Goal: Task Accomplishment & Management: Complete application form

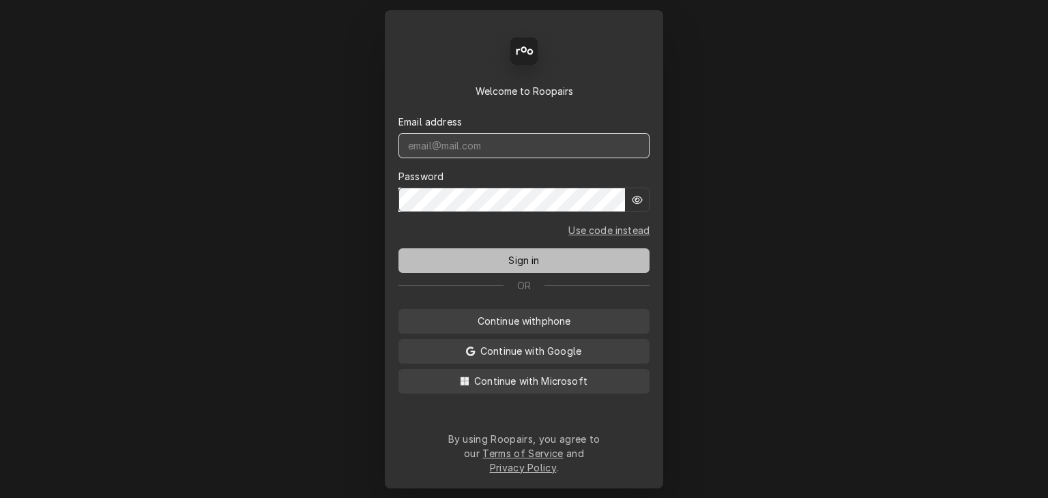
type input "service@cornerstoneequipmentrepair.com"
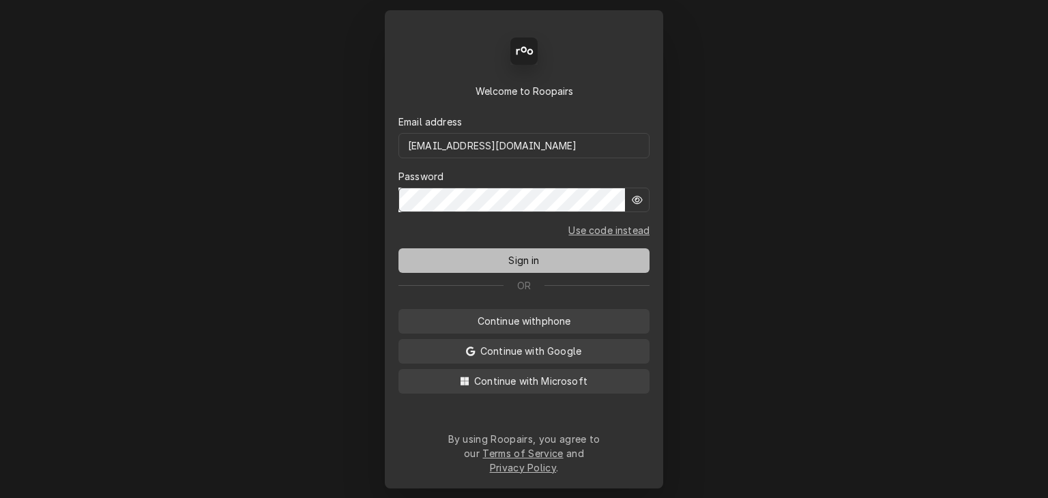
click at [522, 267] on span "Sign in" at bounding box center [523, 260] width 36 height 14
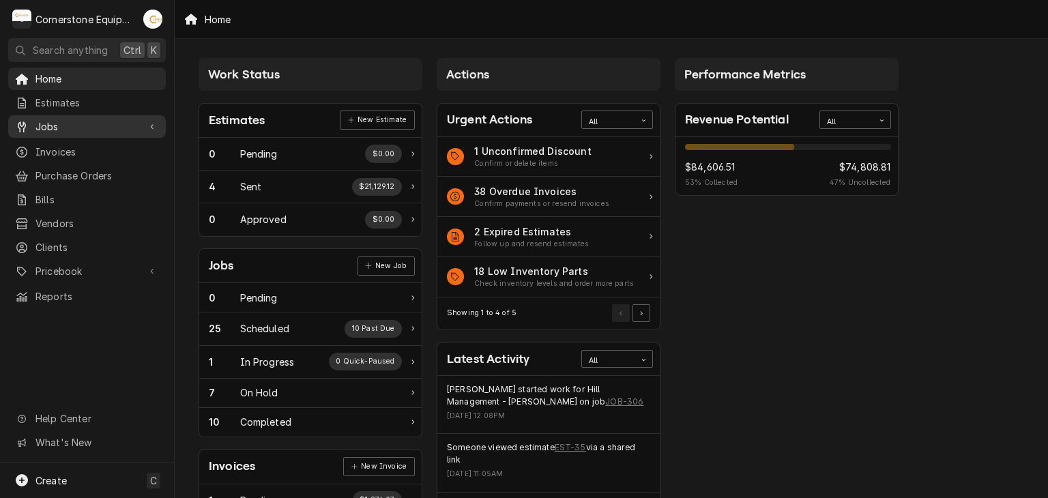
click at [90, 123] on span "Jobs" at bounding box center [86, 126] width 103 height 14
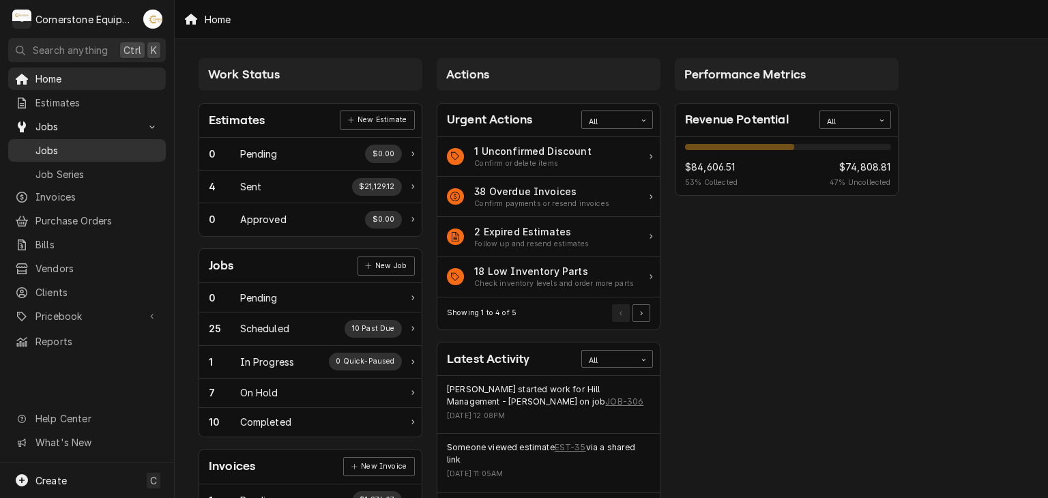
click at [86, 151] on span "Jobs" at bounding box center [96, 150] width 123 height 14
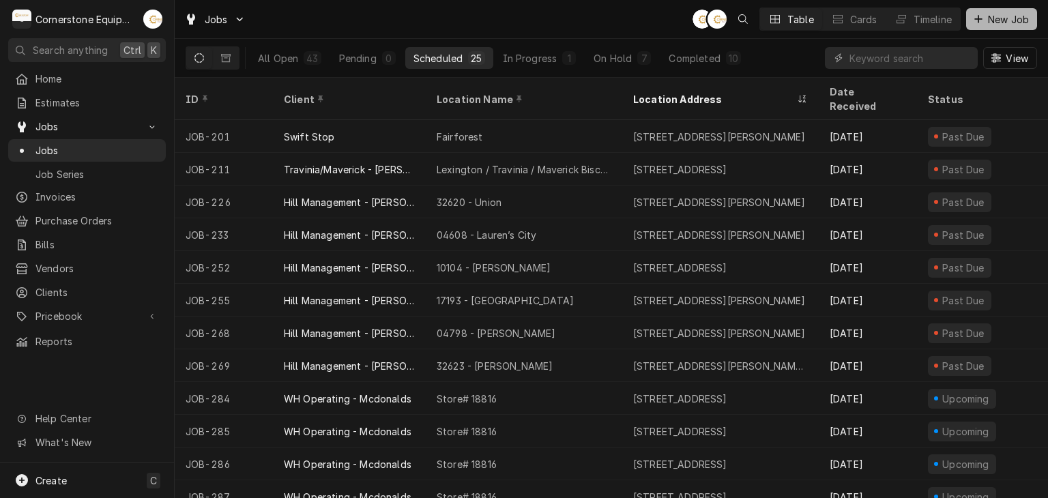
click at [971, 10] on button "New Job" at bounding box center [1001, 19] width 71 height 22
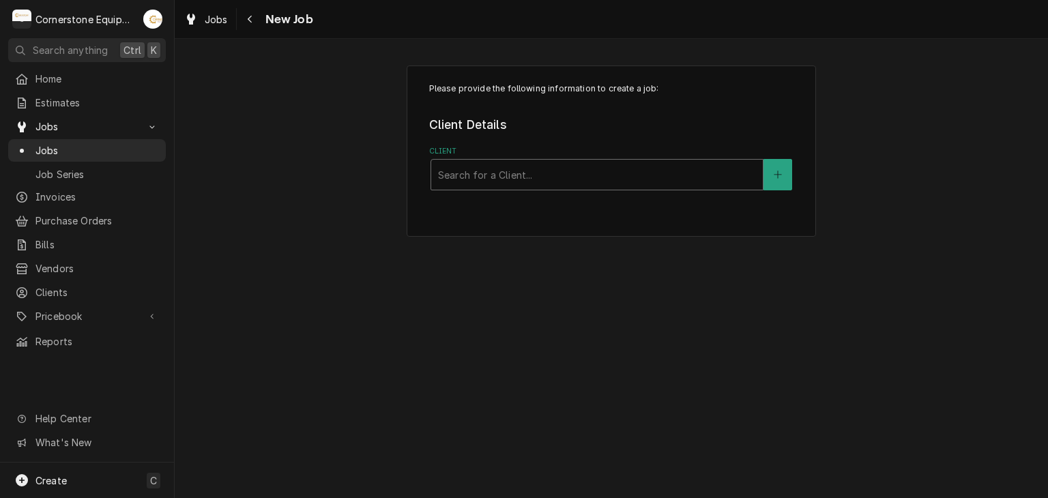
click at [690, 180] on div "Client" at bounding box center [597, 174] width 318 height 25
type input "hil"
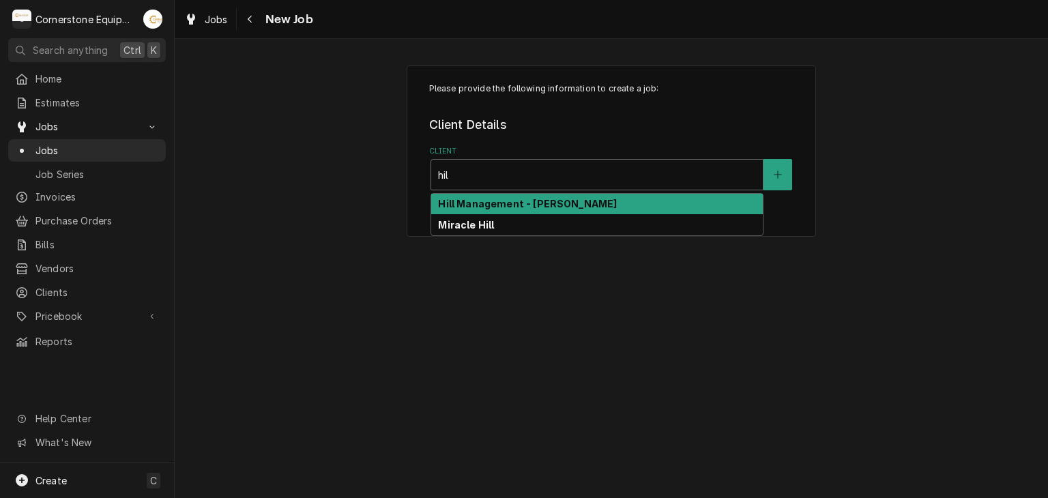
click at [657, 201] on div "Hill Management - [PERSON_NAME]" at bounding box center [596, 204] width 331 height 21
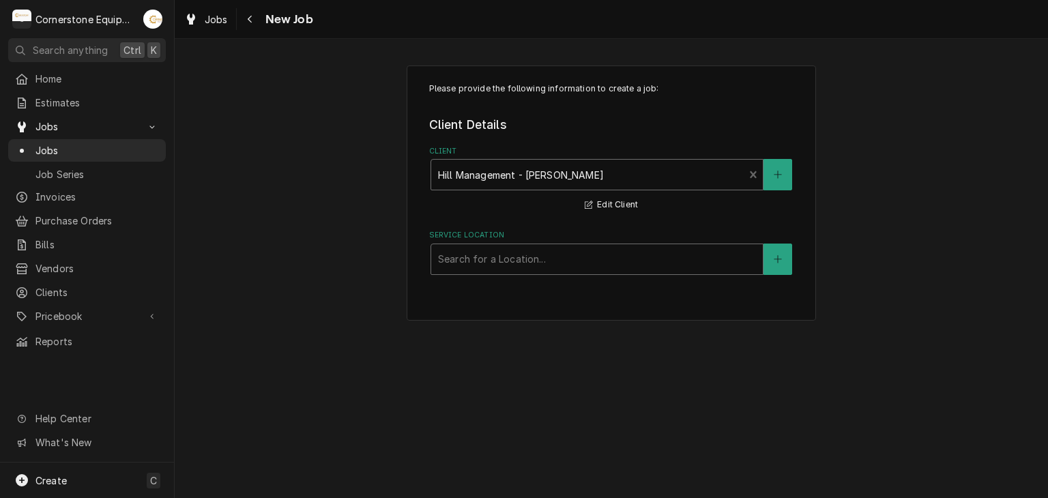
click at [514, 263] on div "Service Location" at bounding box center [597, 259] width 318 height 25
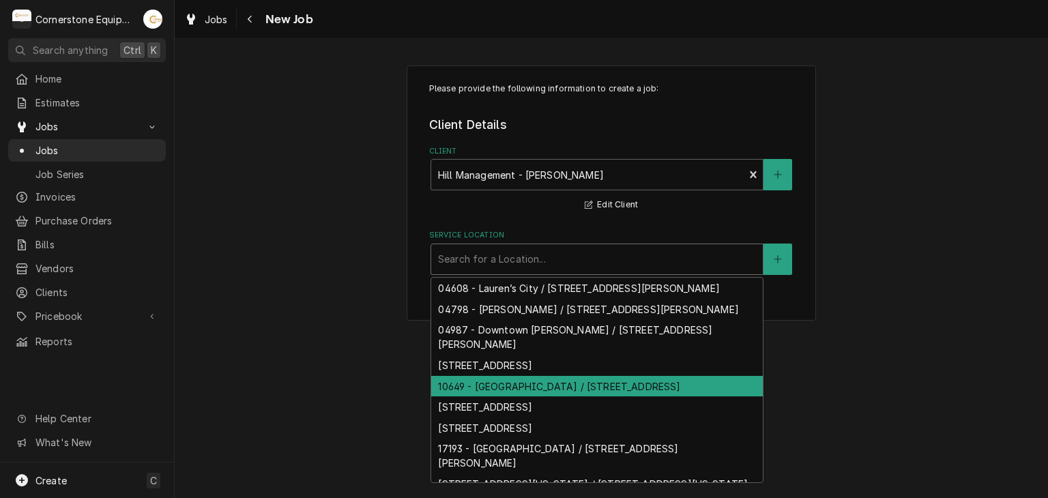
click at [506, 389] on div "10649 - [GEOGRAPHIC_DATA] / [STREET_ADDRESS]" at bounding box center [596, 386] width 331 height 21
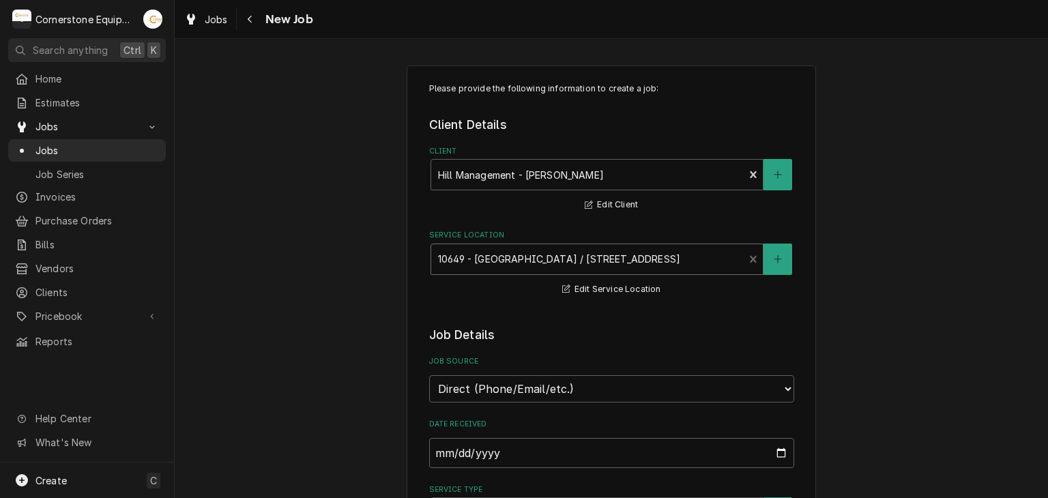
scroll to position [273, 0]
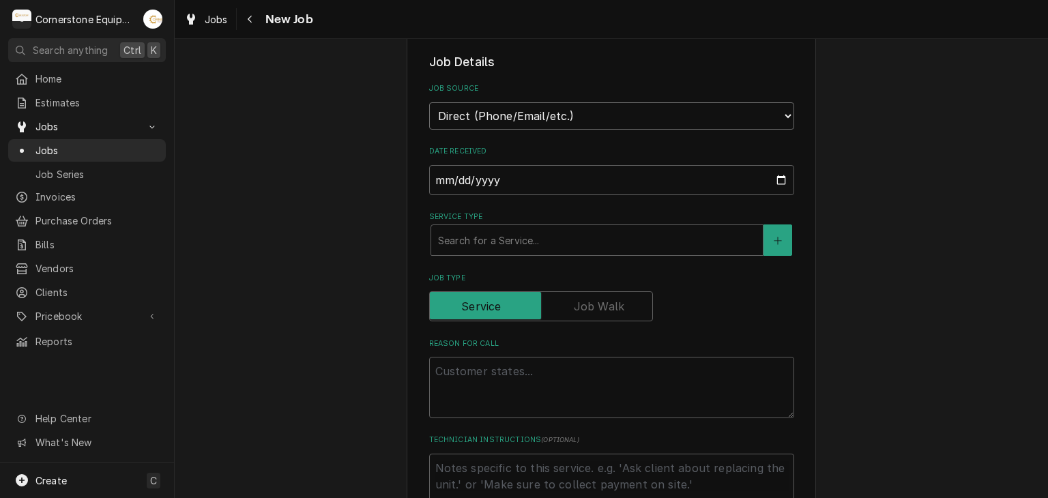
click at [492, 110] on select "Direct (Phone/Email/etc.) Other" at bounding box center [611, 115] width 365 height 27
select select "100"
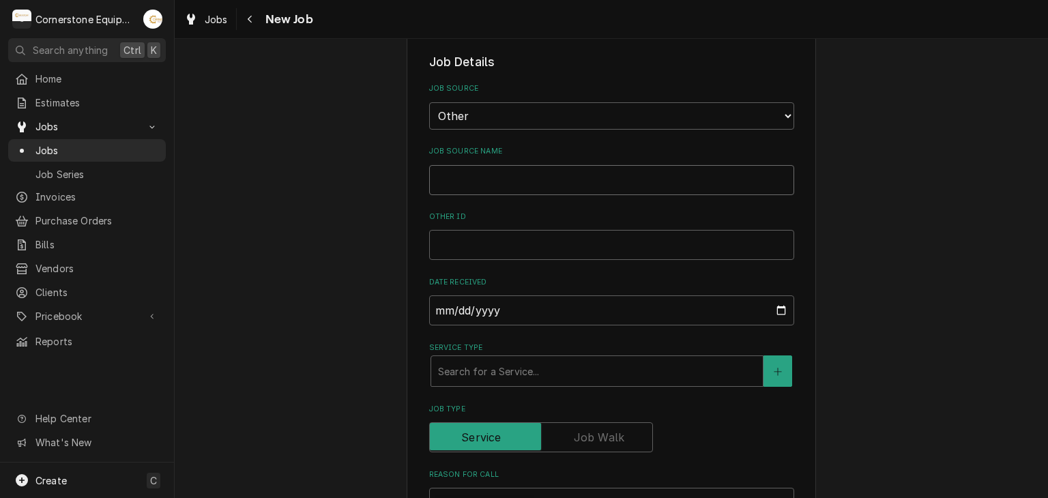
click at [514, 168] on input "Job Source Name" at bounding box center [611, 180] width 365 height 30
type textarea "x"
type input "M"
type textarea "x"
type input "MA"
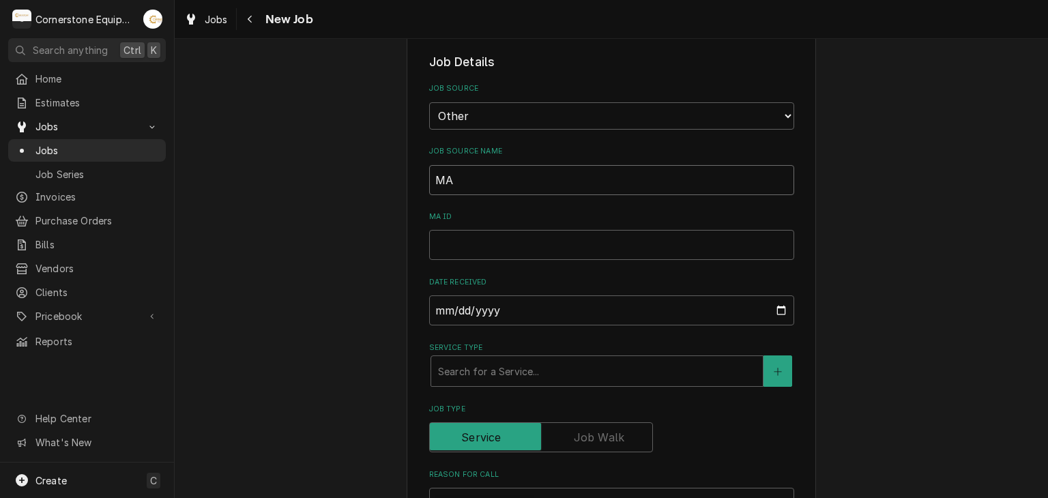
type textarea "x"
type input "MAi"
type textarea "x"
type input "MAin"
type textarea "x"
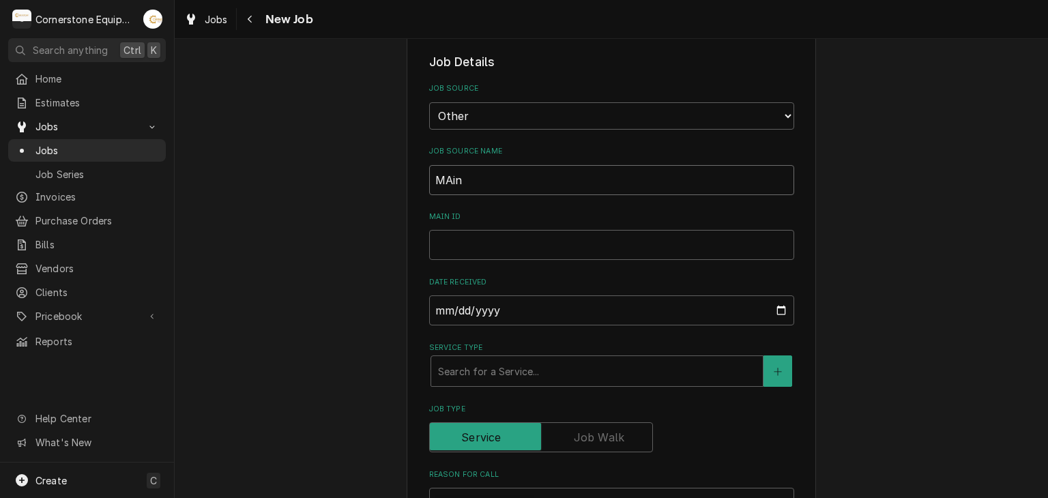
type input "MAint"
type textarea "x"
type input "MAintX"
type textarea "x"
type input "MAintX"
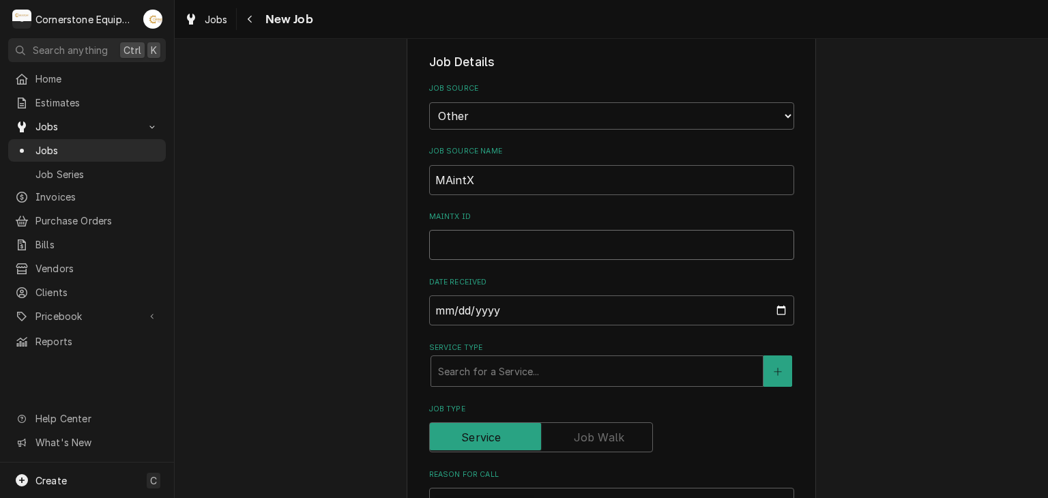
click at [532, 252] on input "MAintX ID" at bounding box center [611, 245] width 365 height 30
type textarea "x"
type input "3"
type textarea "x"
type input "35"
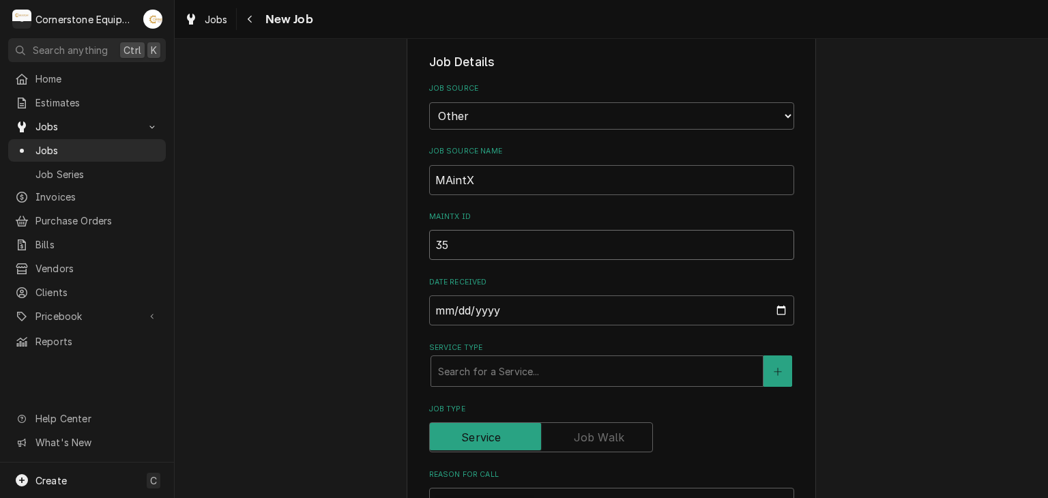
type textarea "x"
type input "3"
type textarea "x"
type input "37"
type textarea "x"
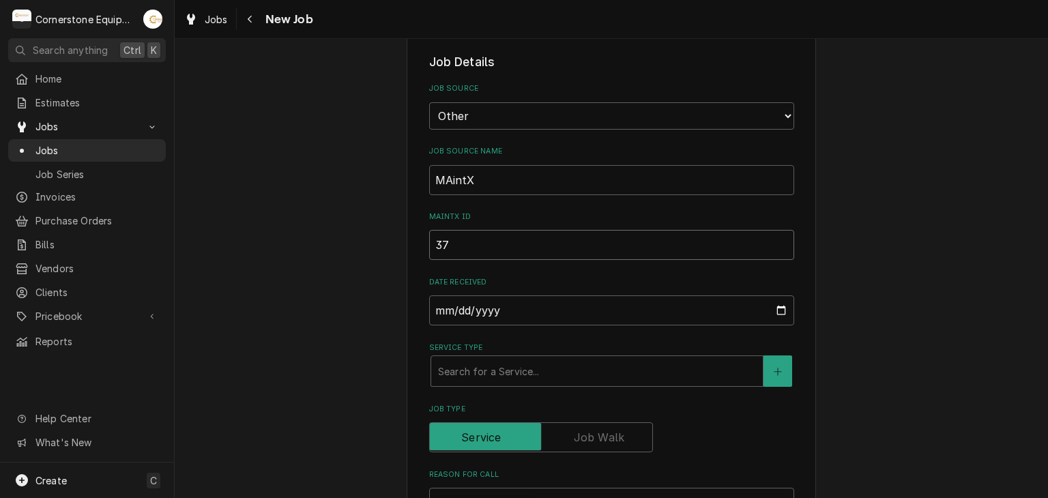
type input "375"
type textarea "x"
type input "3753"
type textarea "x"
type input "3753"
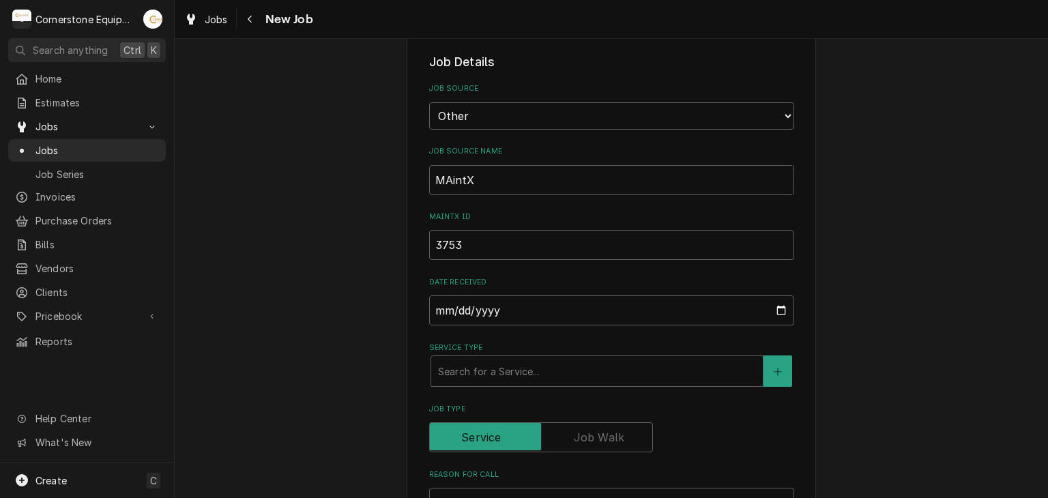
click at [509, 159] on div "Job Source Name MAintX" at bounding box center [611, 170] width 365 height 48
click at [512, 181] on input "MAintX" at bounding box center [611, 180] width 365 height 30
type textarea "x"
type input "MAint"
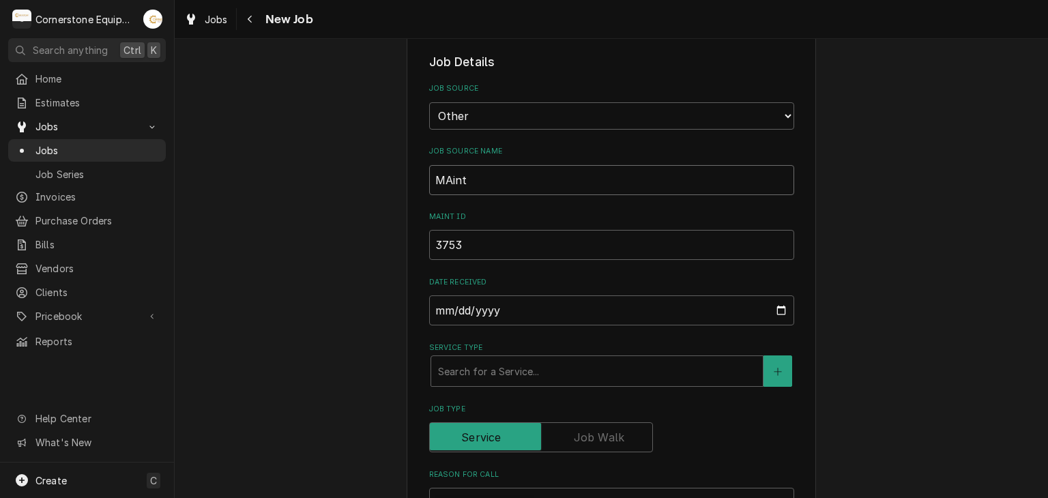
type textarea "x"
type input "MAin"
type textarea "x"
type input "MAi"
type textarea "x"
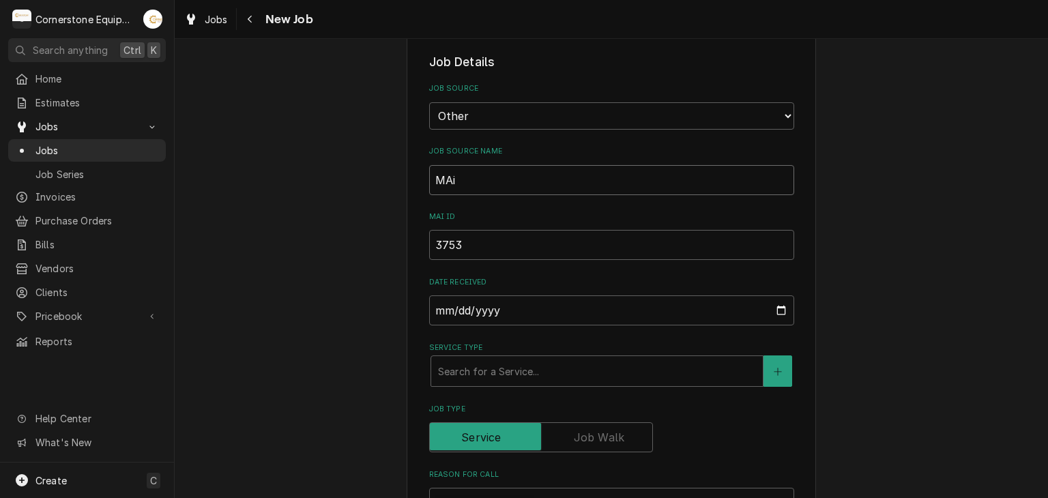
type input "MA"
type textarea "x"
type input "M"
type textarea "x"
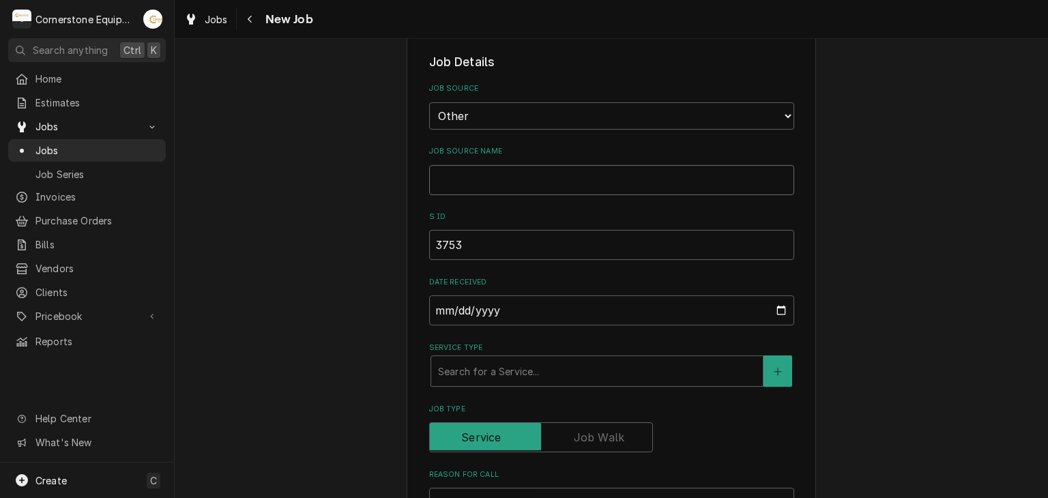
type input "s"
type textarea "x"
type input "se"
type textarea "x"
type input "ser"
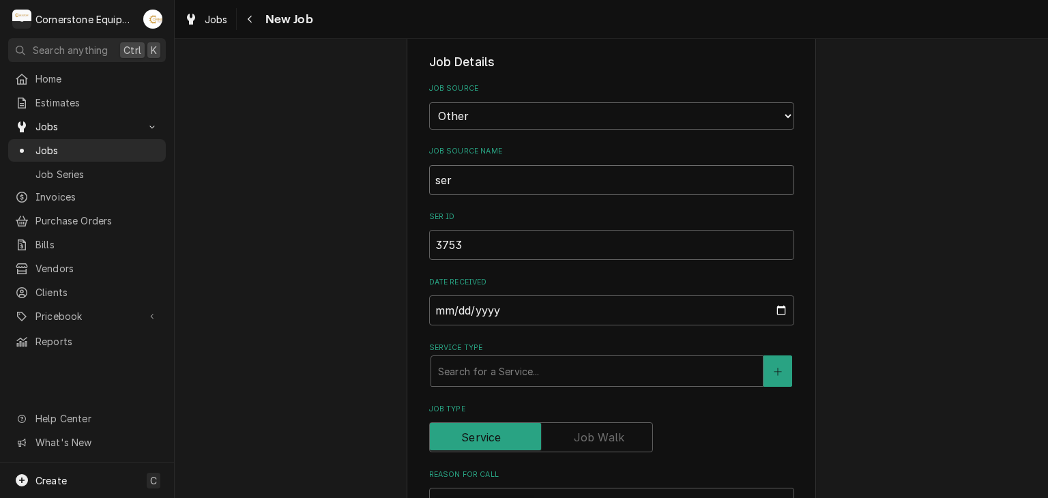
type textarea "x"
type input "serv"
type textarea "x"
type input "servi"
type textarea "x"
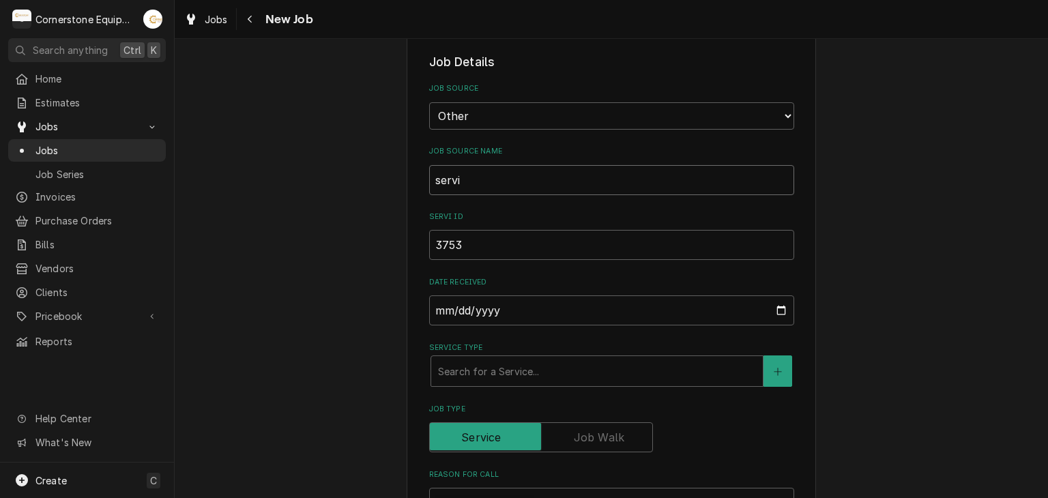
type input "servic"
type textarea "x"
type input "service"
type textarea "x"
type input "service"
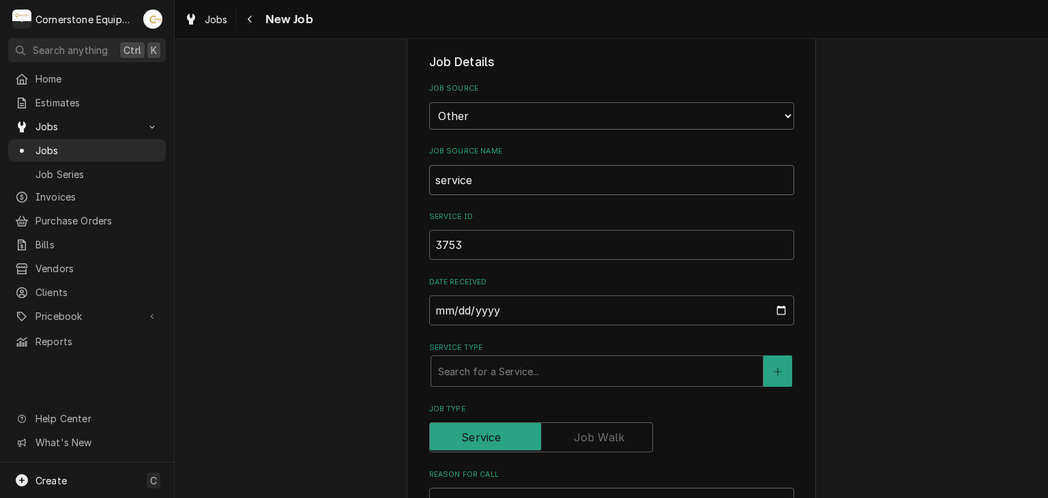
type textarea "x"
type input "service v"
type textarea "x"
type input "service"
type textarea "x"
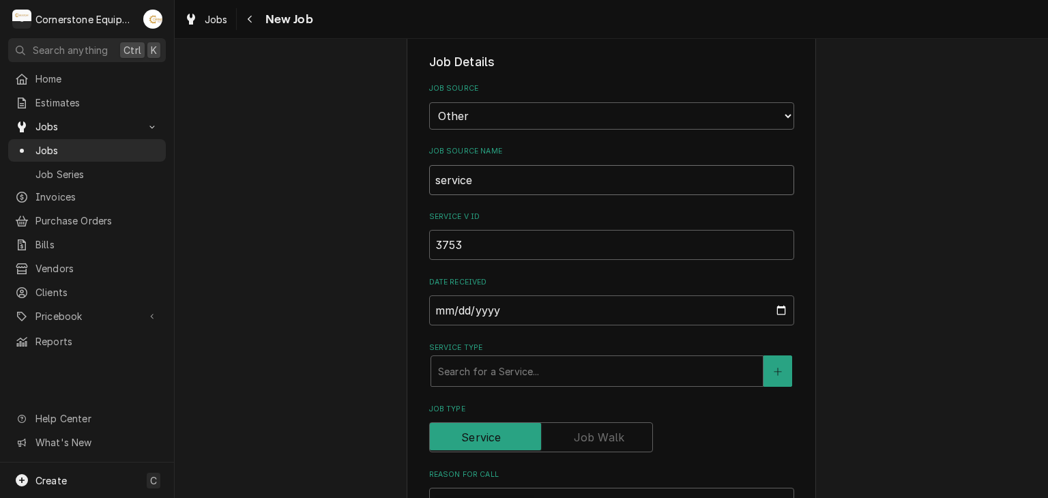
type input "service c"
type textarea "x"
type input "service ch"
type textarea "x"
type input "service cha"
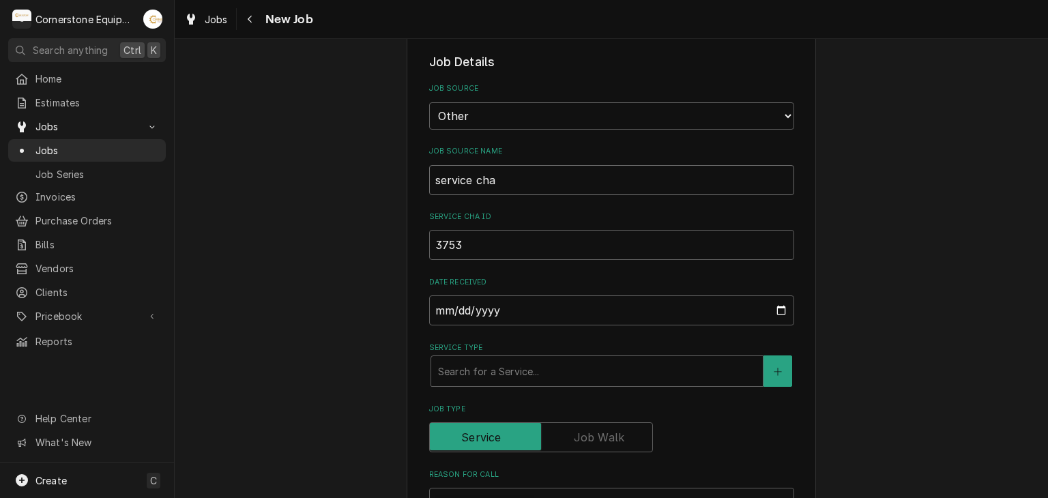
type textarea "x"
type input "service chan"
type textarea "x"
type input "service cha"
type textarea "x"
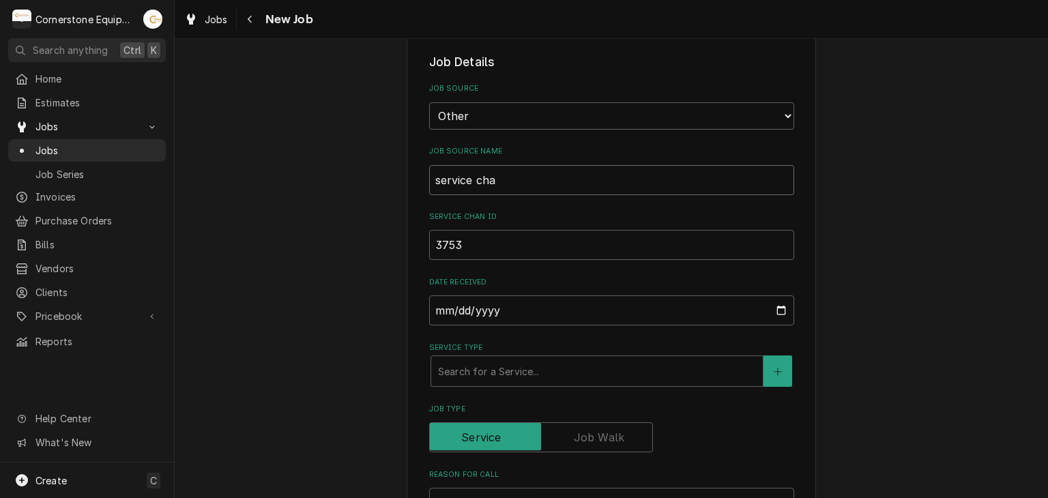
type input "service ch"
type textarea "x"
type input "service c"
type textarea "x"
type input "service"
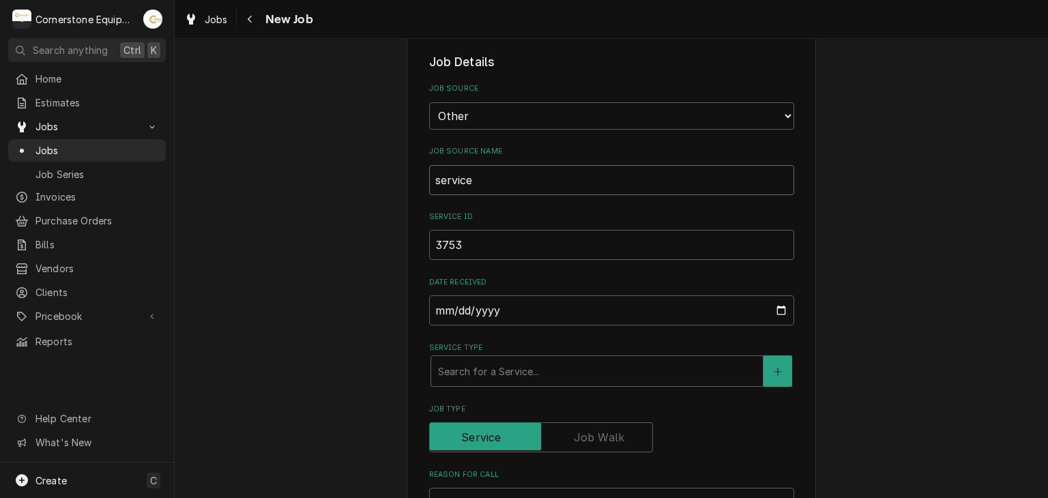
type textarea "x"
type input "service"
type textarea "x"
type input "servic"
type textarea "x"
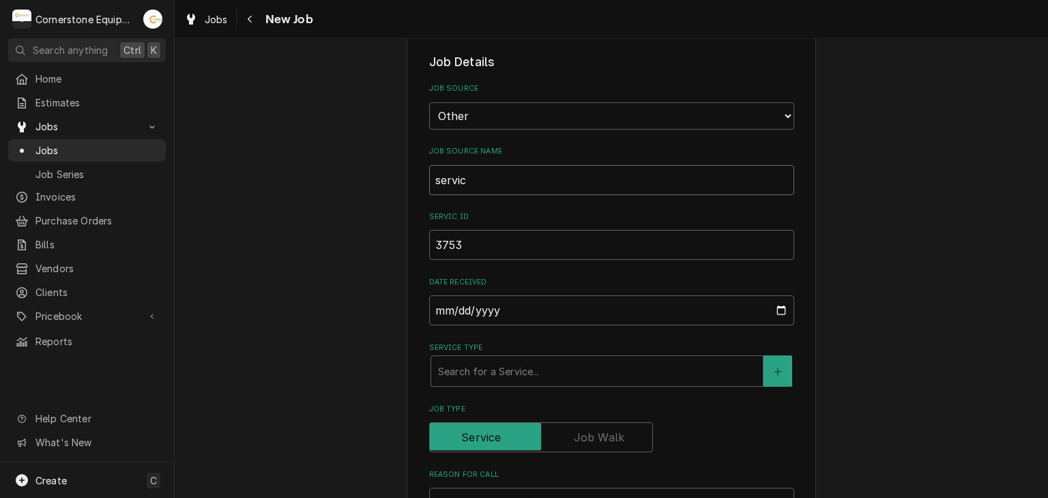
type input "servi"
type textarea "x"
type input "serv"
type textarea "x"
type input "ser"
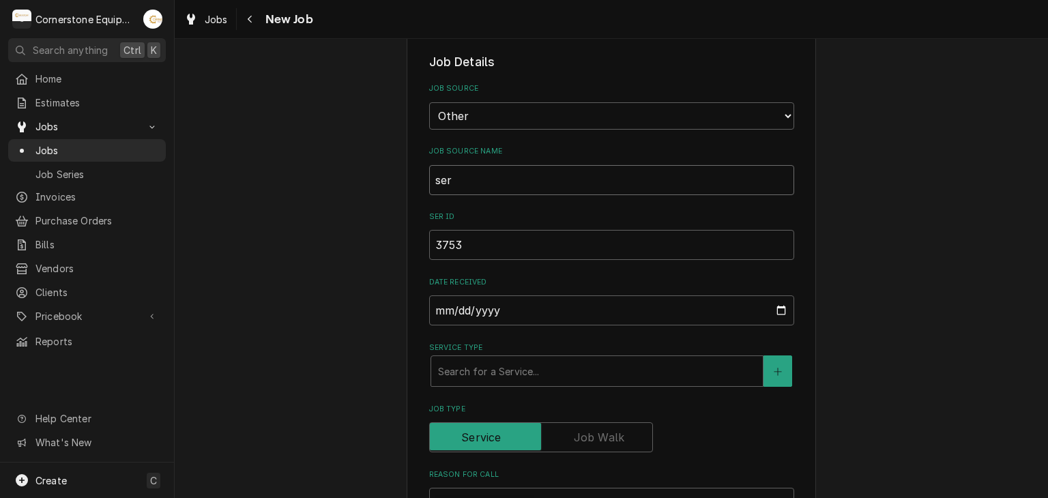
type textarea "x"
type input "se"
type textarea "x"
type input "s"
type textarea "x"
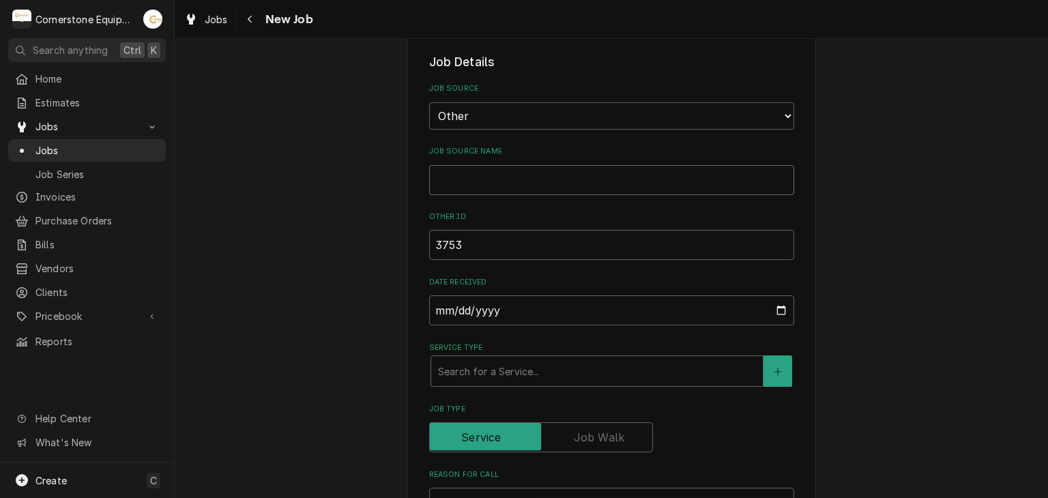
type textarea "x"
type input "M"
type textarea "x"
type input "Ma"
type textarea "x"
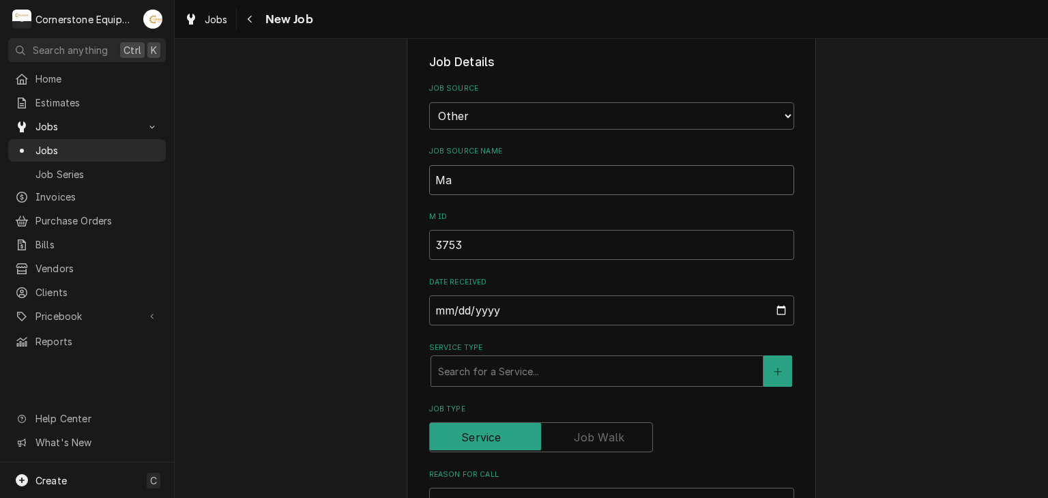
type input "Mai"
type textarea "x"
type input "Main"
type textarea "x"
type input "Maint"
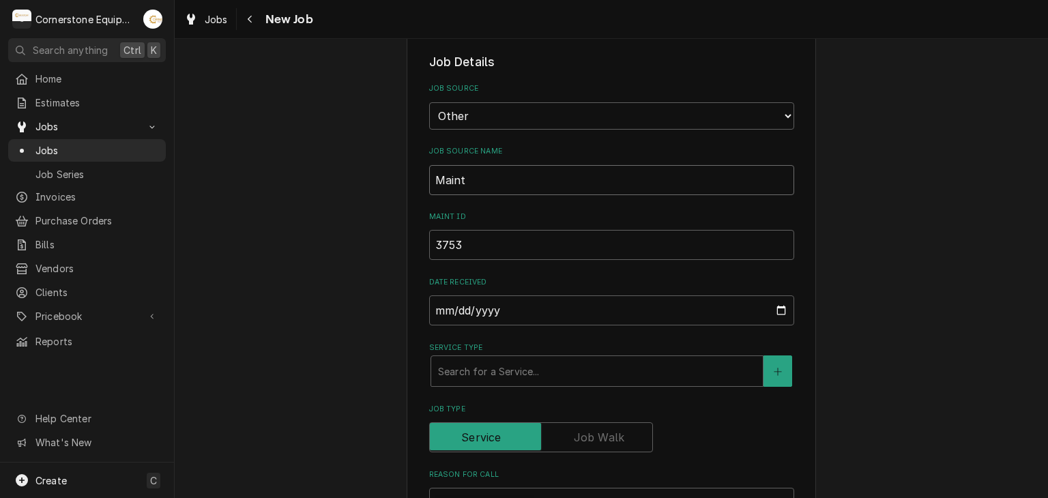
type textarea "x"
type input "Maintx"
type textarea "x"
type input "Maint"
type textarea "x"
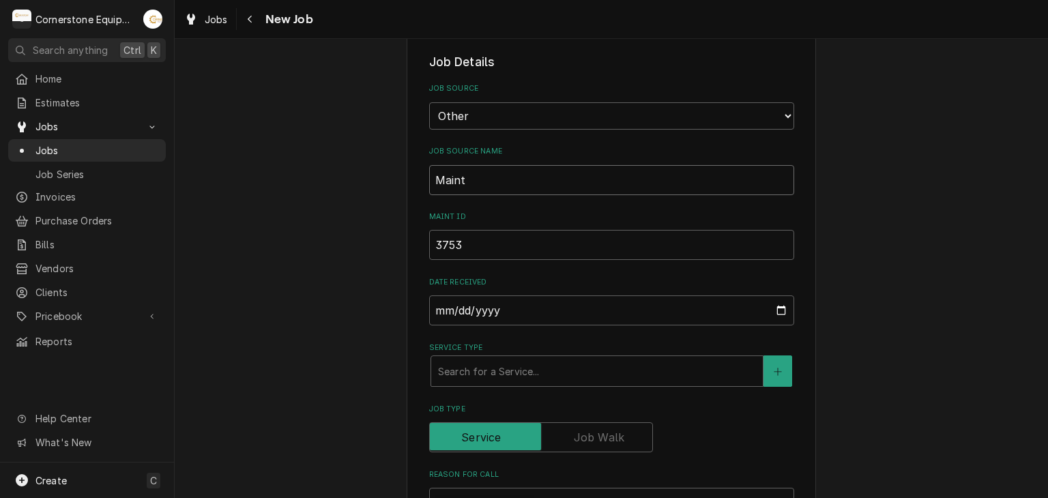
type input "MaintX"
type textarea "x"
type input "MaintX"
click at [443, 377] on div "Service Type" at bounding box center [597, 371] width 318 height 25
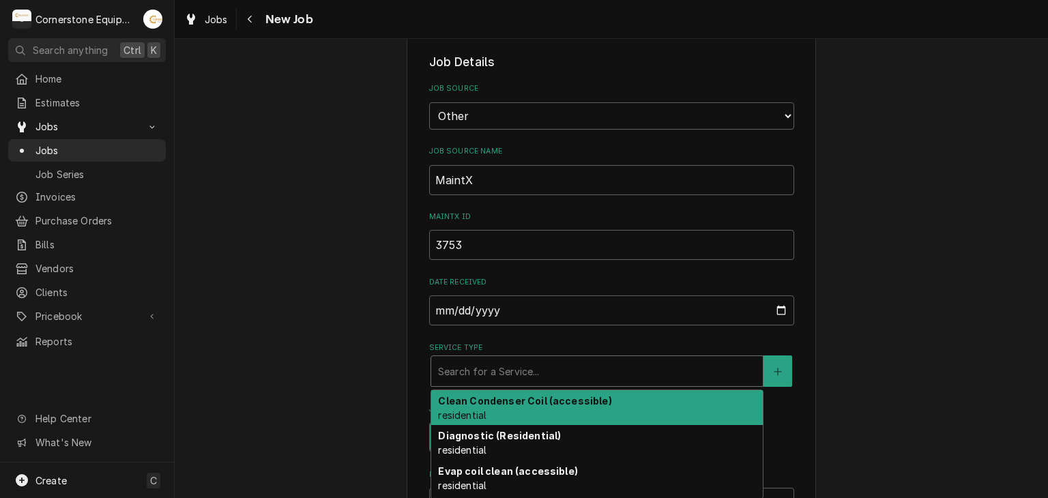
scroll to position [172, 0]
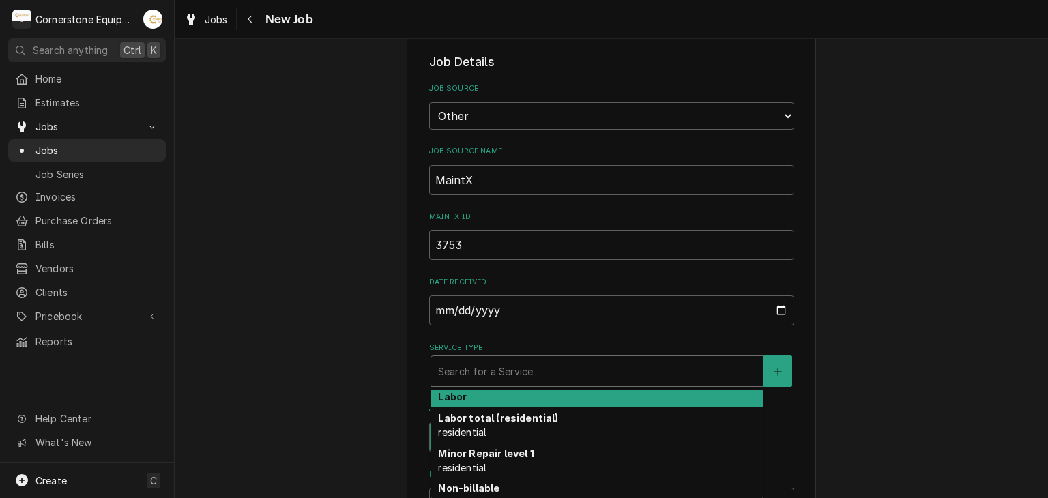
click at [443, 396] on strong "Labor" at bounding box center [452, 397] width 29 height 12
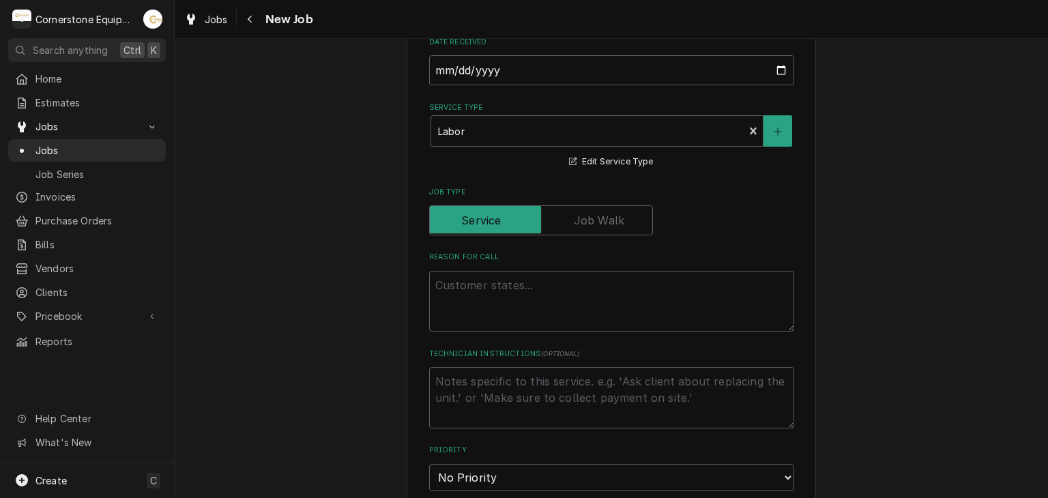
scroll to position [546, 0]
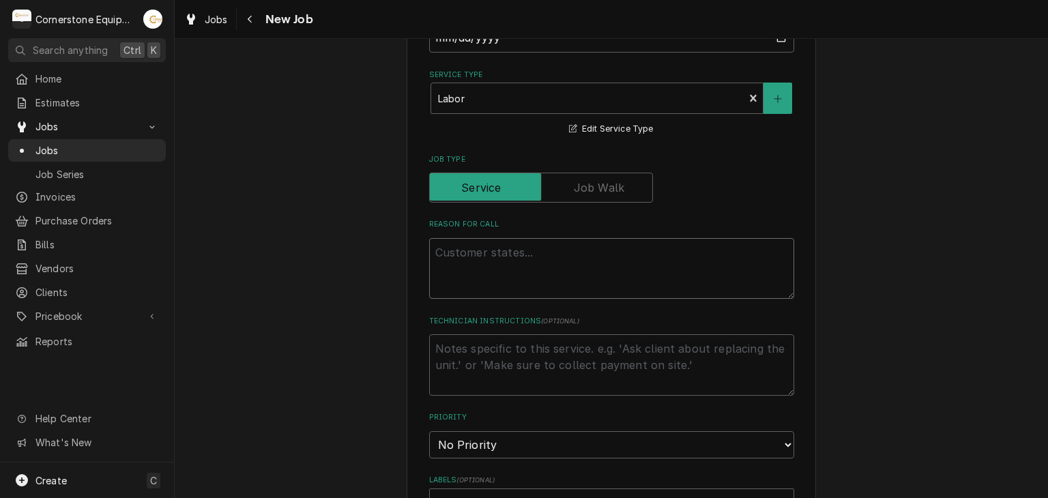
click at [520, 276] on textarea "Reason For Call" at bounding box center [611, 268] width 365 height 61
type textarea "x"
type textarea "G"
type textarea "x"
type textarea "Gr"
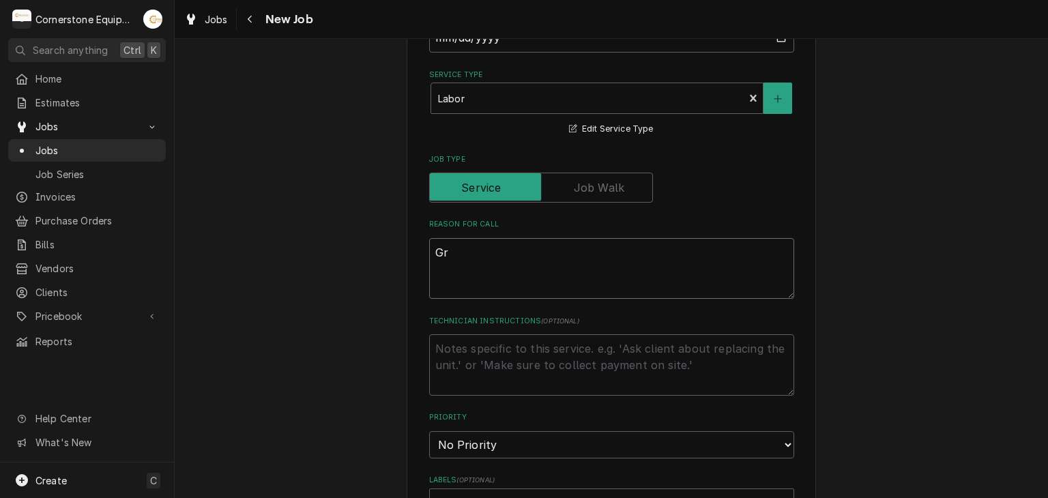
type textarea "x"
type textarea "Gri"
type textarea "x"
type textarea "Gril"
type textarea "x"
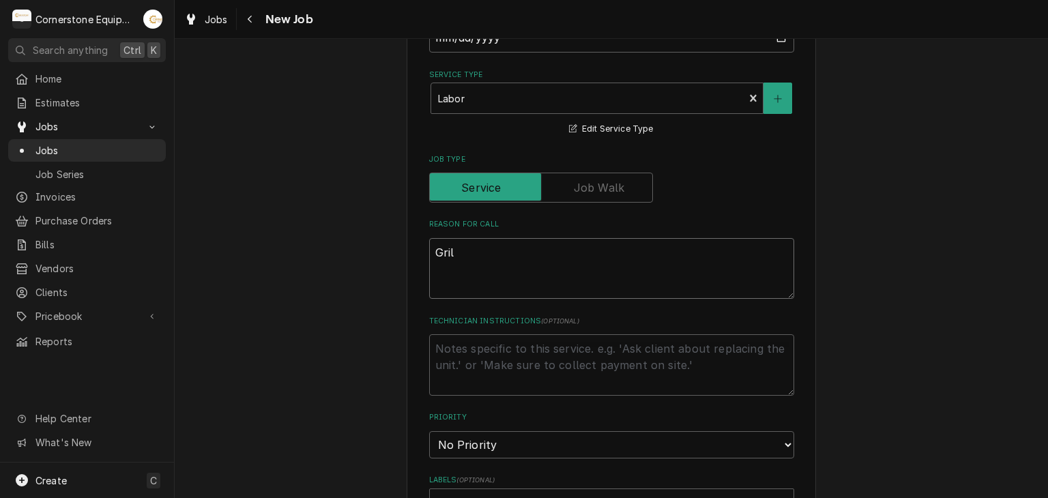
type textarea "Grill"
type textarea "x"
type textarea "Grill"
type textarea "x"
type textarea "Grill P"
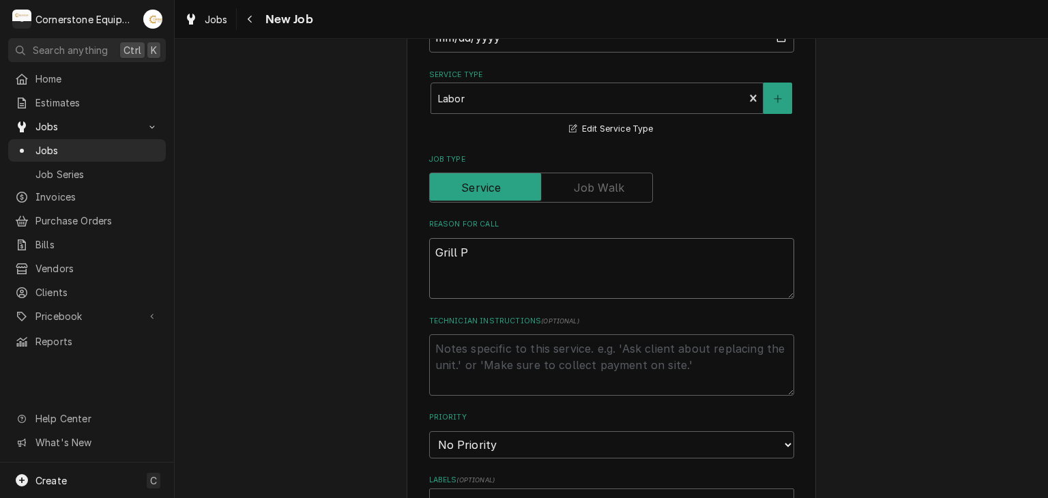
type textarea "x"
type textarea "Grill Pl"
type textarea "x"
type textarea "Grill P"
type textarea "x"
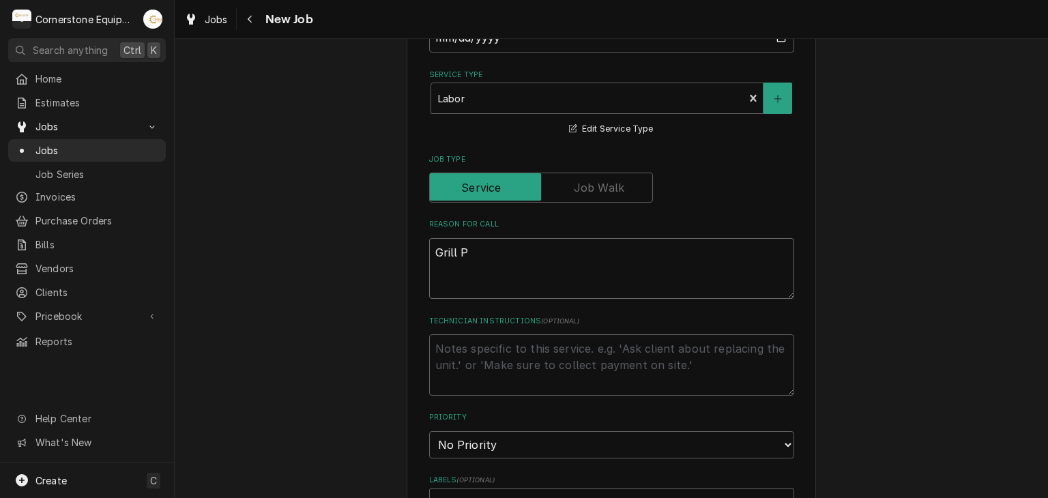
type textarea "Grill"
type textarea "x"
type textarea "Grill p"
type textarea "x"
type textarea "Grill pl"
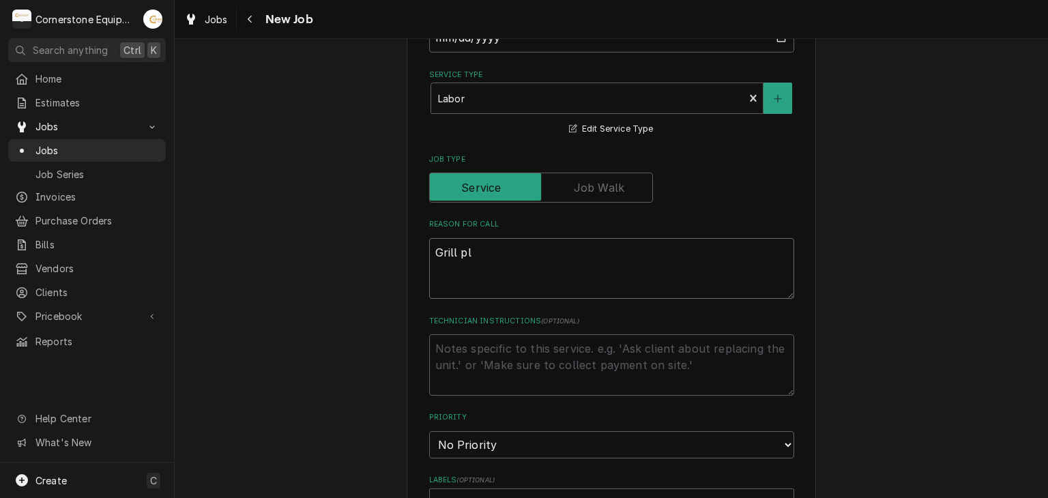
type textarea "x"
type textarea "Grill pla"
type textarea "x"
type textarea "Grill plat"
type textarea "x"
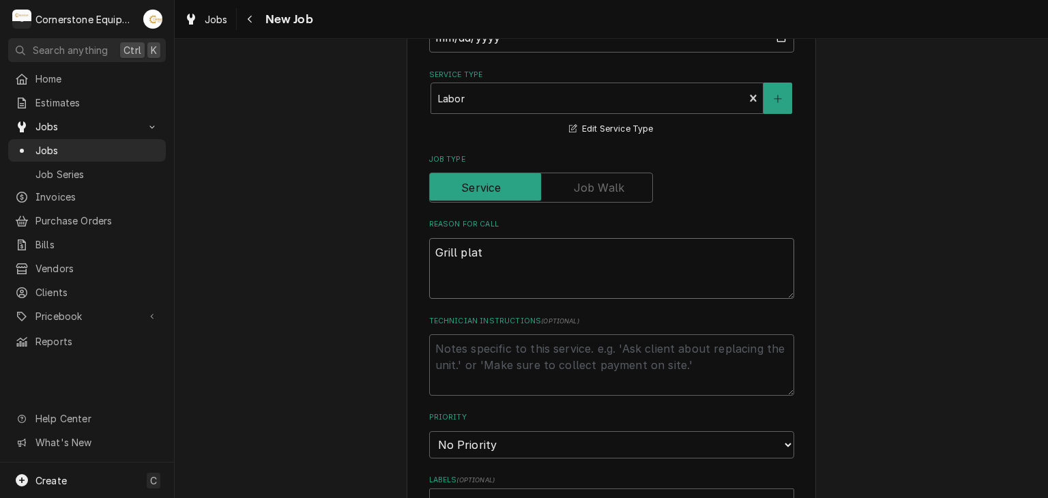
type textarea "Grill plate"
type textarea "x"
type textarea "Grill platen"
type textarea "x"
type textarea "Grill platen"
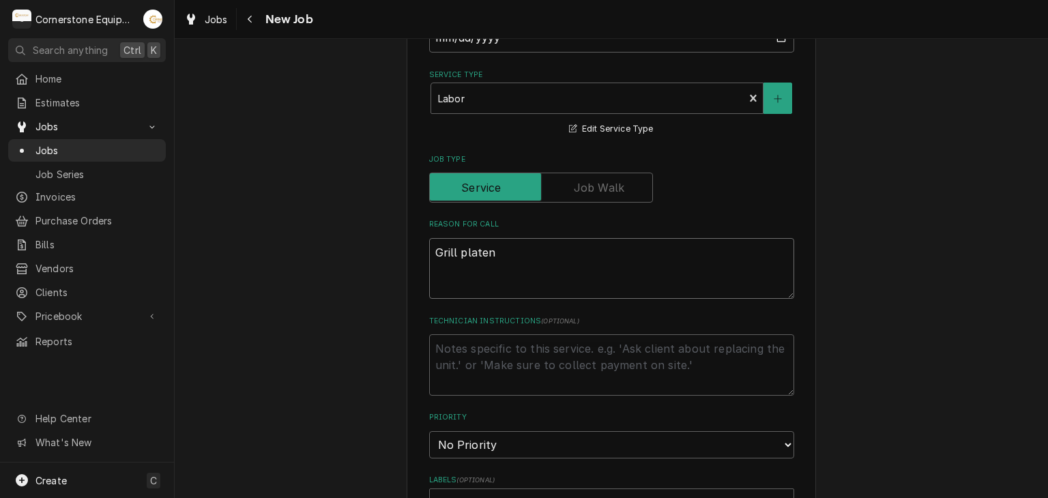
type textarea "x"
type textarea "Grill platen n"
type textarea "x"
type textarea "Grill platen no"
type textarea "x"
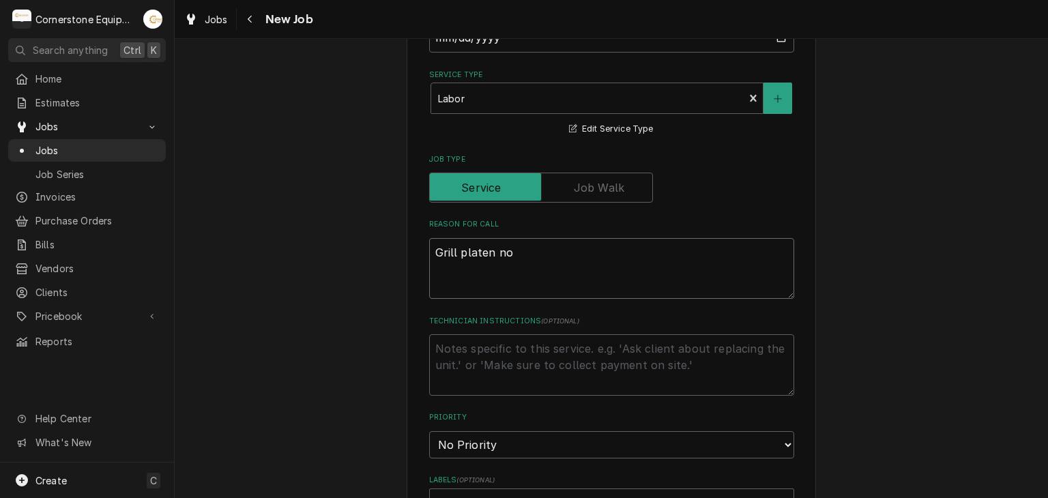
type textarea "Grill platen not"
type textarea "x"
type textarea "Grill platen not"
type textarea "x"
type textarea "Grill platen not l"
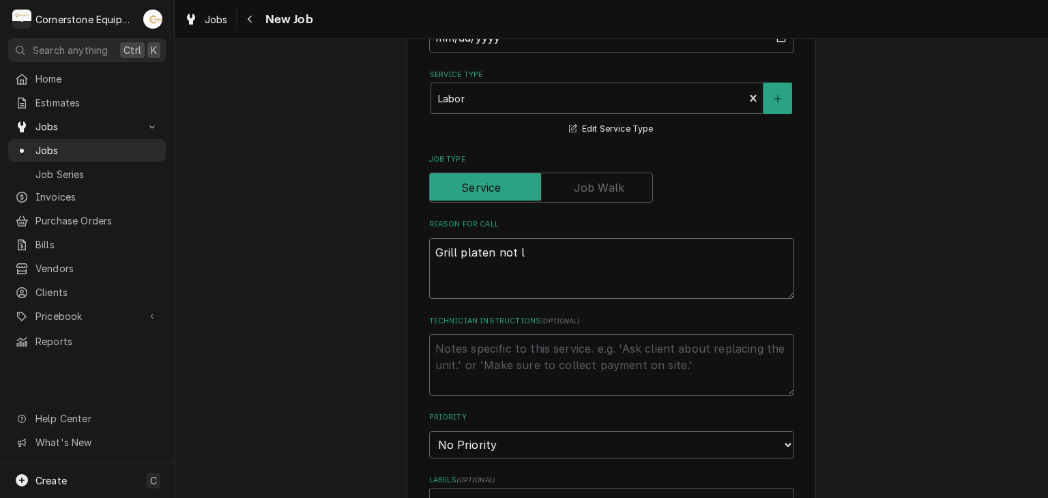
type textarea "x"
type textarea "Grill platen not lo"
type textarea "x"
type textarea "Grill platen not low"
type textarea "x"
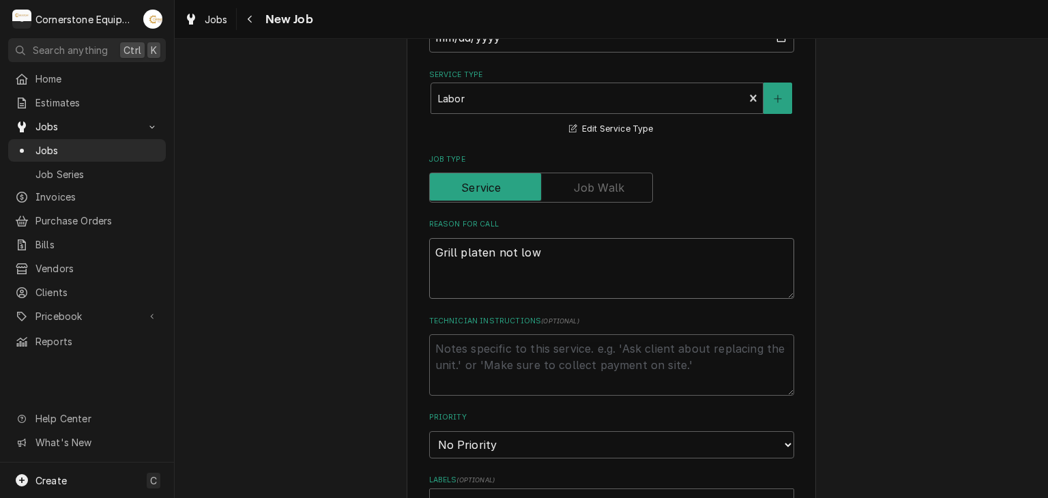
type textarea "Grill platen not lowe"
type textarea "x"
type textarea "Grill platen not lower"
type textarea "x"
type textarea "Grill platen not loweri"
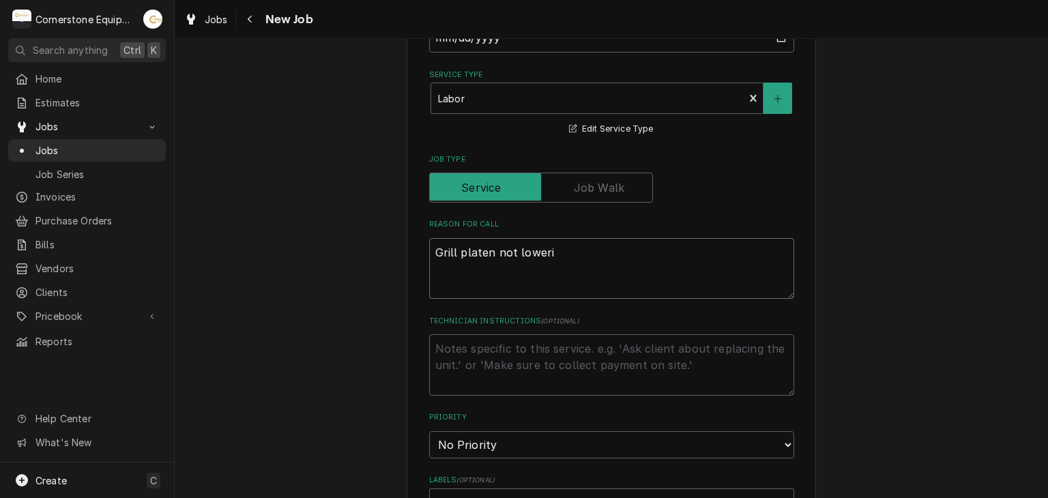
type textarea "x"
type textarea "Grill platen not lowerin"
type textarea "x"
type textarea "Grill platen not lowering"
type textarea "x"
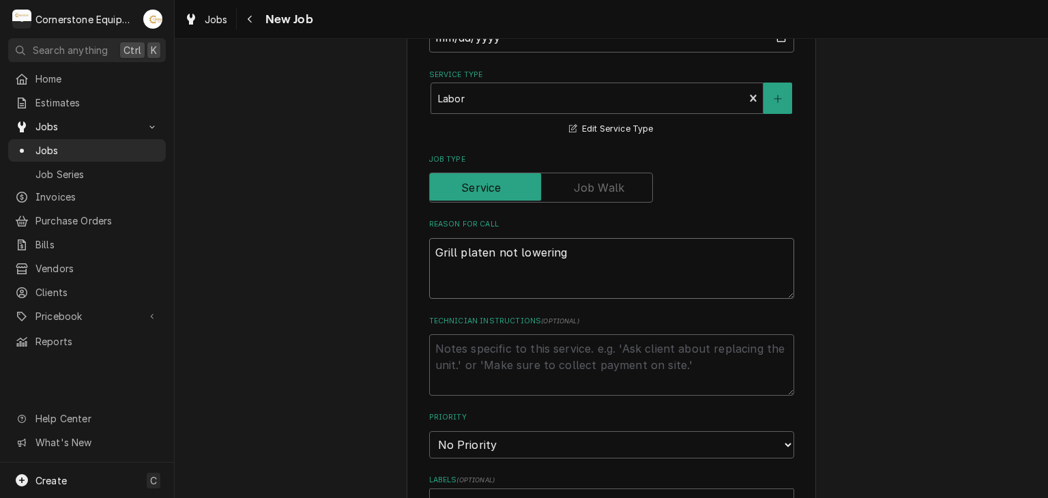
type textarea "Grill platen not lowering"
click at [508, 375] on textarea "Technician Instructions ( optional )" at bounding box center [611, 364] width 365 height 61
type textarea "x"
type textarea "C"
type textarea "x"
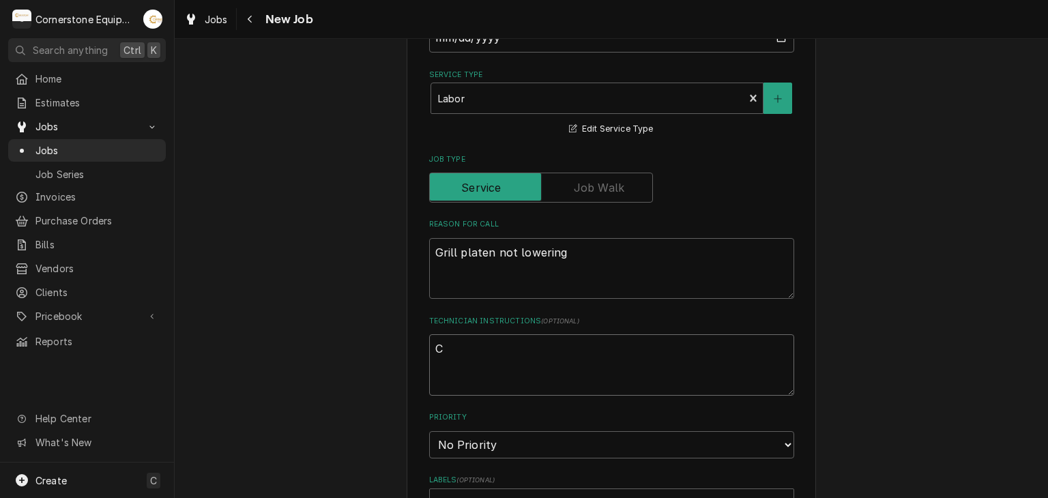
type textarea "Ch"
type textarea "x"
type textarea "Che"
type textarea "x"
type textarea "Chec"
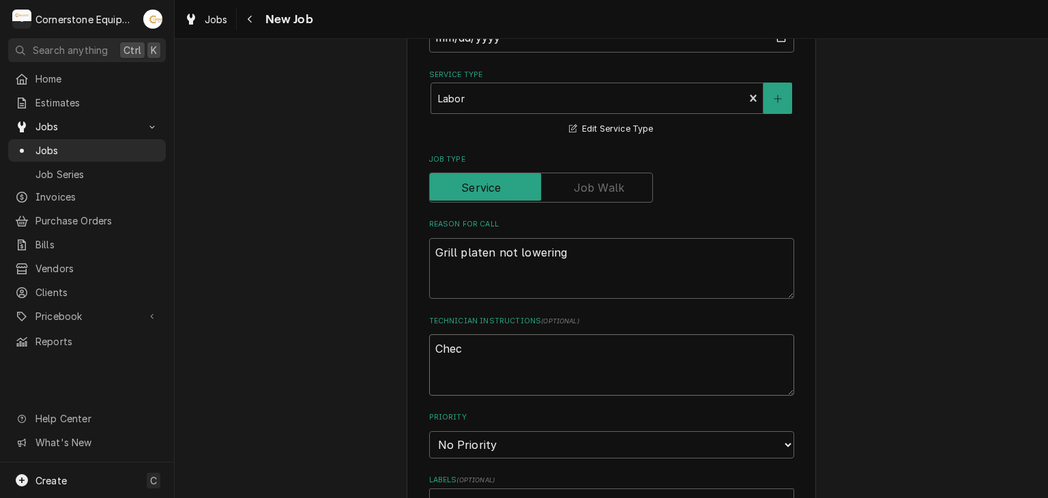
type textarea "x"
type textarea "Check"
type textarea "x"
type textarea "Check"
type textarea "x"
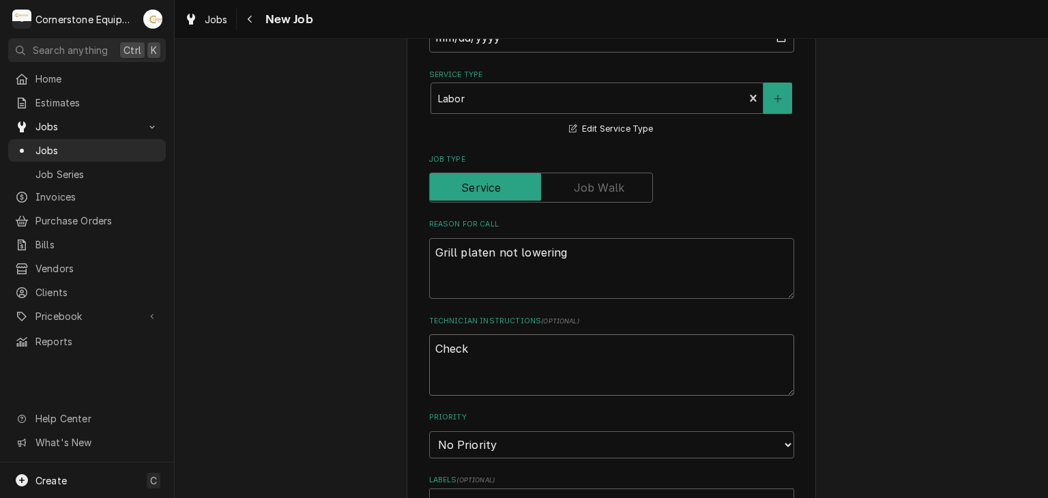
type textarea "Check t"
type textarea "x"
type textarea "Check th"
type textarea "x"
type textarea "Check the"
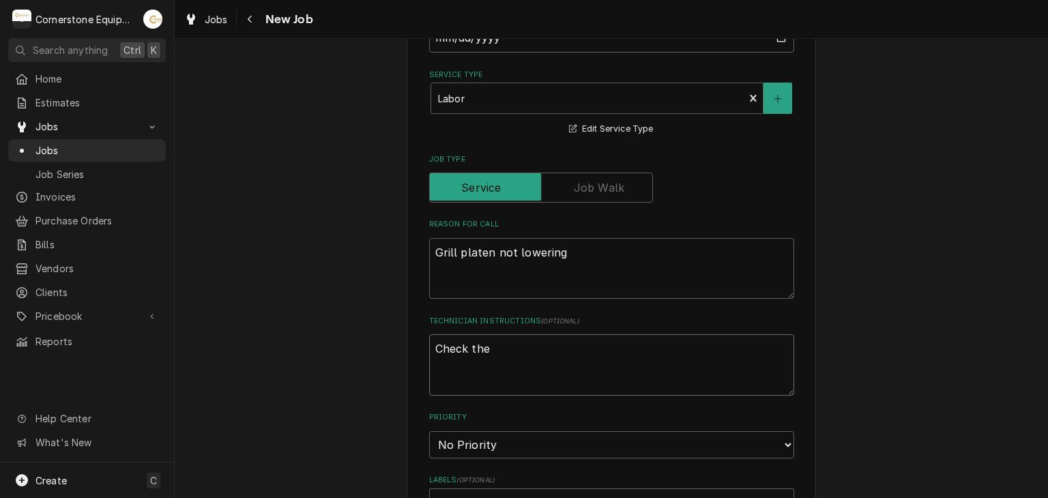
type textarea "x"
type textarea "Check the"
type textarea "x"
type textarea "Check the b"
type textarea "x"
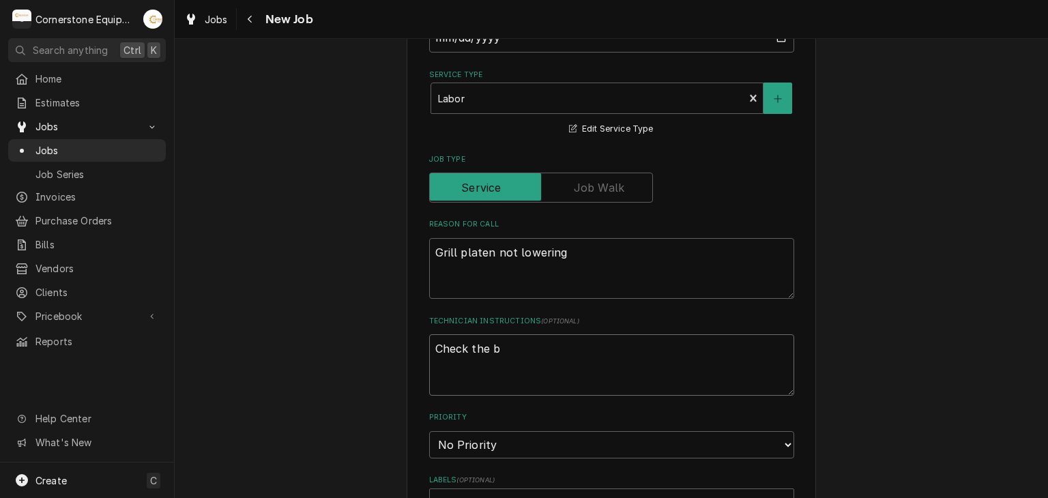
type textarea "Check the bu"
type textarea "x"
type textarea "Check the but"
type textarea "x"
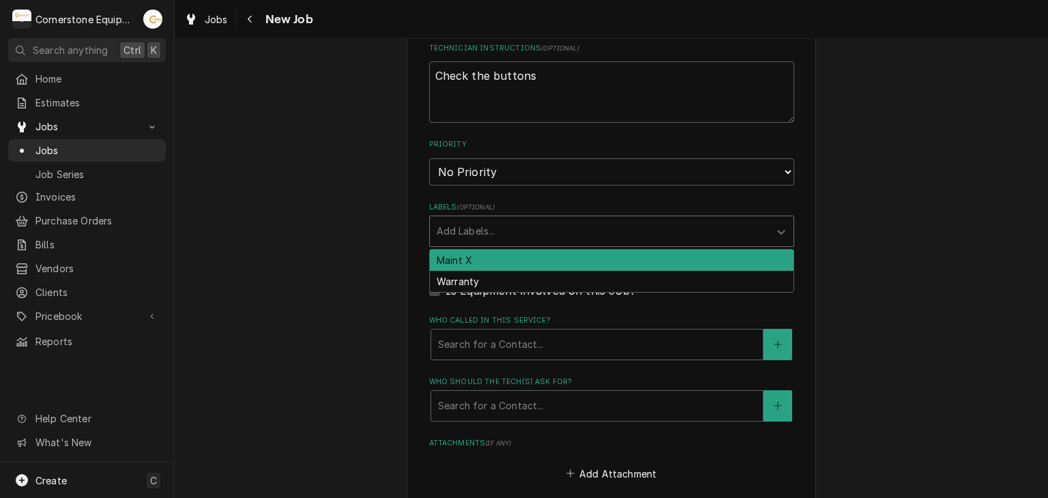
click at [495, 222] on div "Labels" at bounding box center [598, 231] width 325 height 25
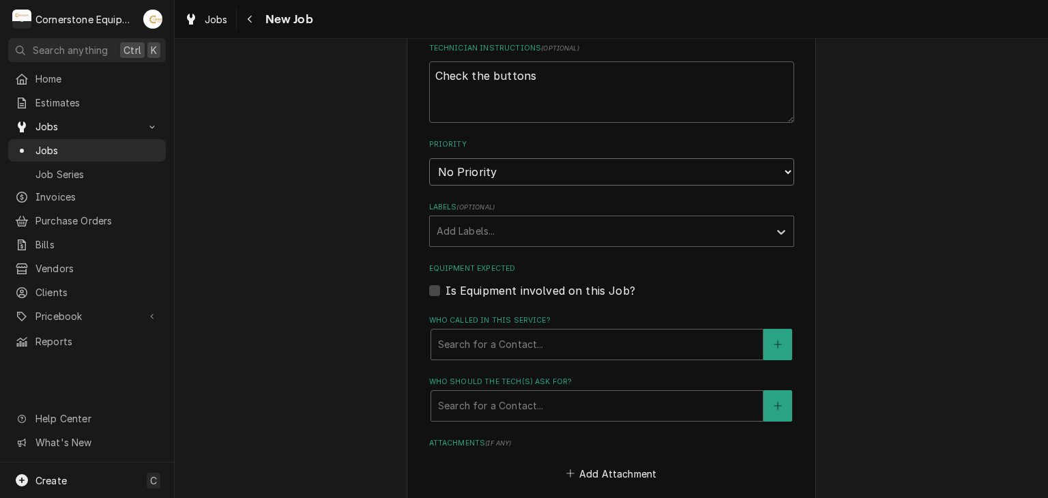
click at [491, 179] on select "No Priority Urgent High Medium Low" at bounding box center [611, 171] width 365 height 27
click at [429, 158] on select "No Priority Urgent High Medium Low" at bounding box center [611, 171] width 365 height 27
click at [397, 230] on div "Please provide the following information to create a job: Client Details Client…" at bounding box center [611, 96] width 873 height 1723
click at [456, 291] on label "Is Equipment involved on this Job?" at bounding box center [540, 290] width 190 height 16
click at [456, 291] on input "Equipment Expected" at bounding box center [627, 297] width 365 height 30
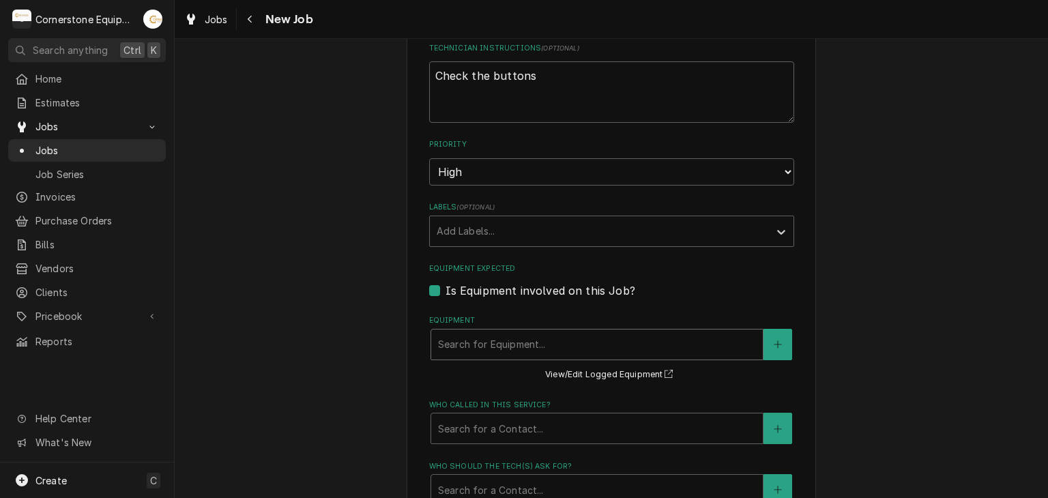
click at [481, 353] on div "Search for Equipment..." at bounding box center [596, 344] width 331 height 30
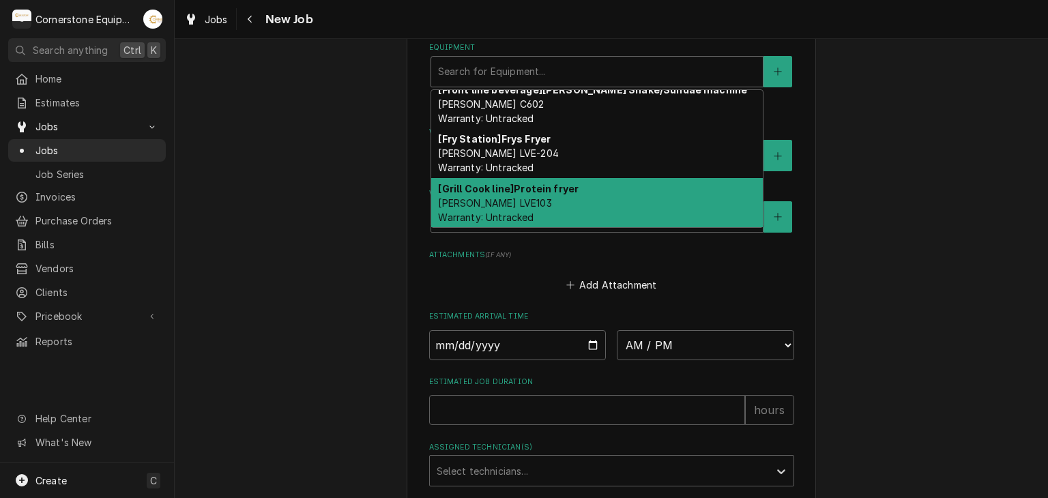
scroll to position [0, 0]
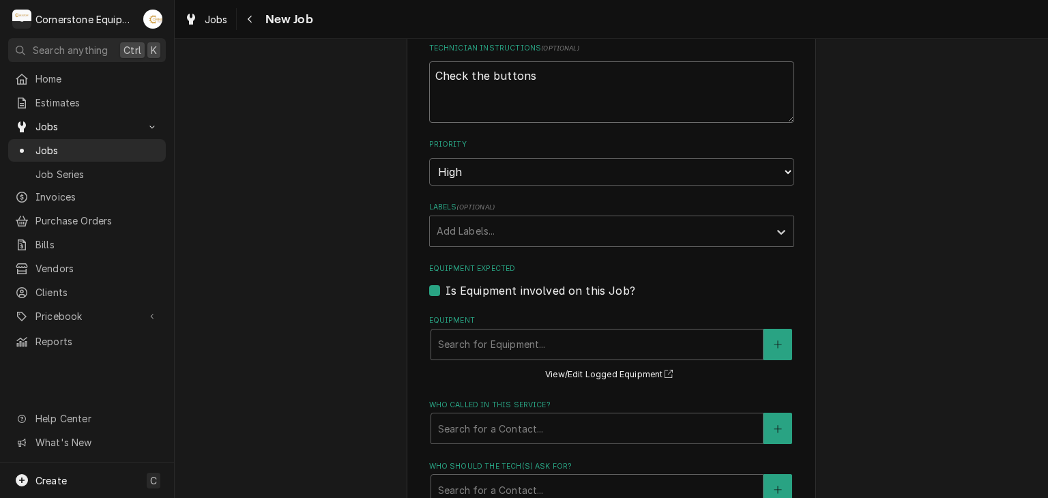
click at [537, 93] on textarea "Check the buttons" at bounding box center [611, 91] width 365 height 61
click at [477, 340] on div "Equipment" at bounding box center [597, 344] width 318 height 25
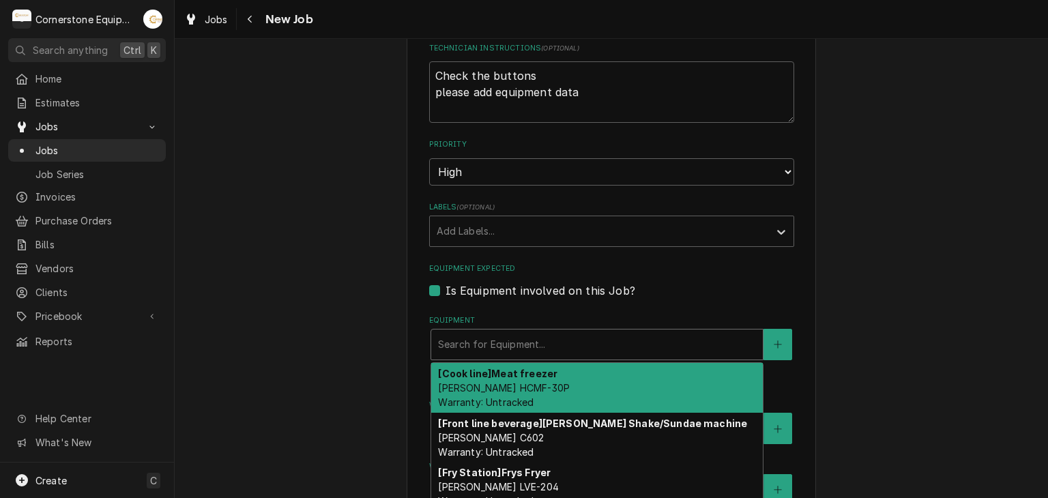
click at [338, 378] on div "Please provide the following information to create a job: Client Details Client…" at bounding box center [611, 138] width 873 height 1807
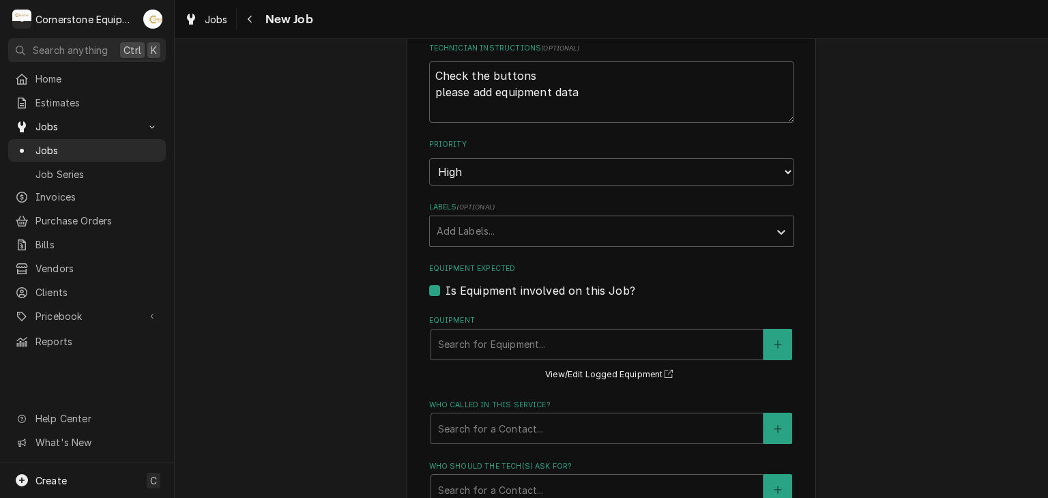
click at [445, 291] on label "Is Equipment involved on this Job?" at bounding box center [540, 290] width 190 height 16
click at [445, 291] on input "Equipment Expected" at bounding box center [627, 297] width 365 height 30
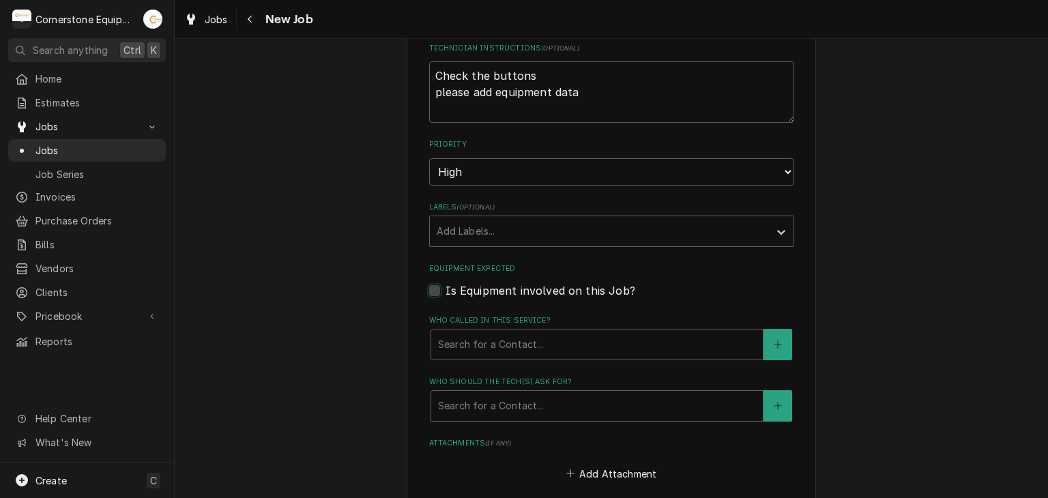
scroll to position [1091, 0]
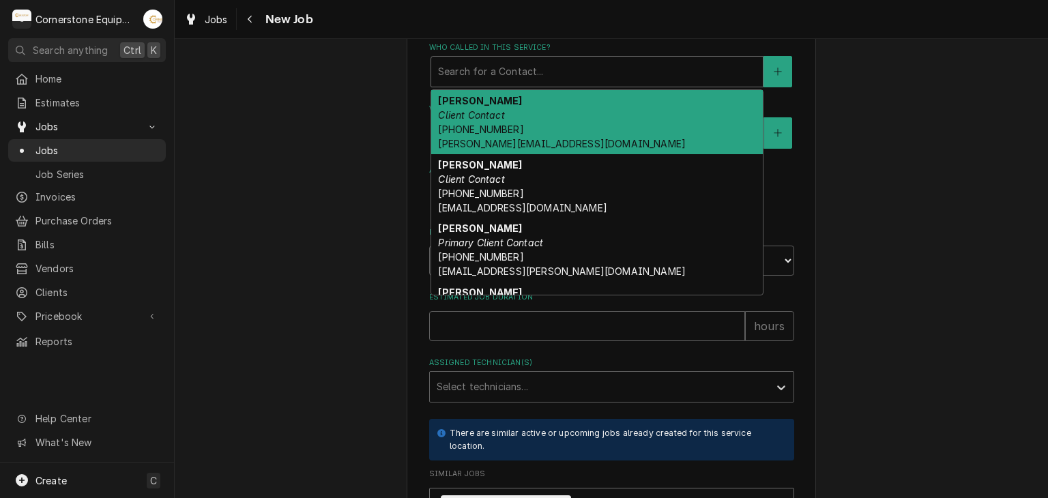
click at [550, 65] on div "Who called in this service?" at bounding box center [597, 71] width 318 height 25
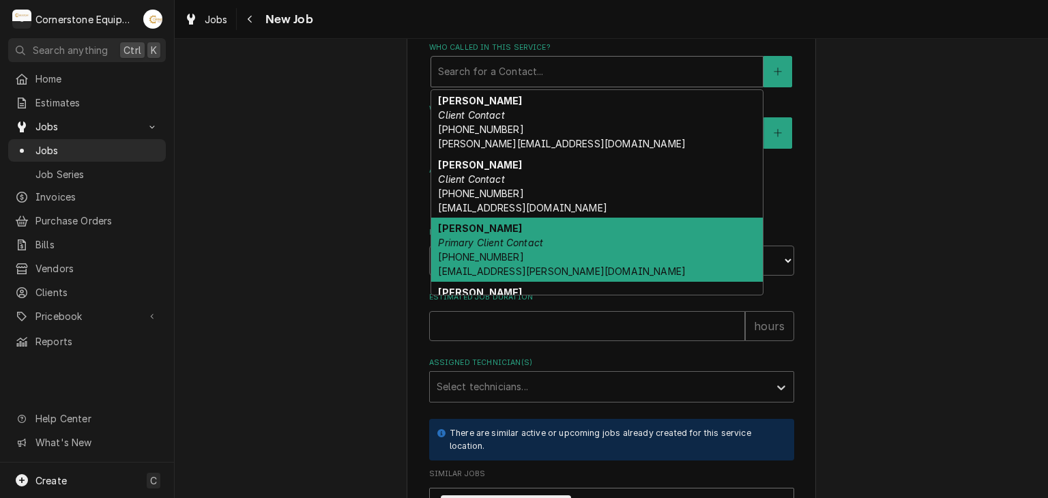
click at [513, 225] on div "Ashton Vazquez Primary Client Contact (346) 249-1763 ashton.vazquez@us.stores.m…" at bounding box center [596, 250] width 331 height 64
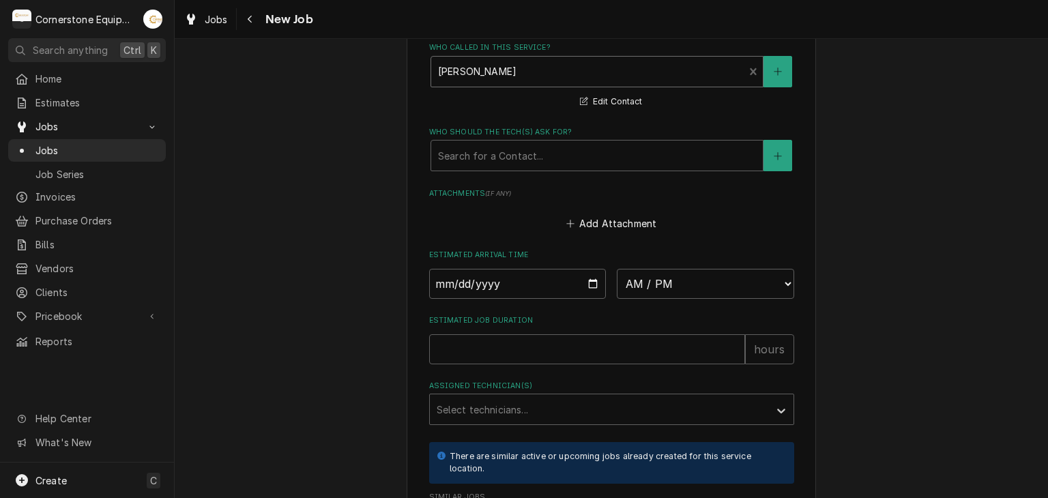
click at [549, 132] on label "Who should the tech(s) ask for?" at bounding box center [611, 132] width 365 height 11
click at [548, 149] on div "Who should the tech(s) ask for?" at bounding box center [597, 155] width 318 height 25
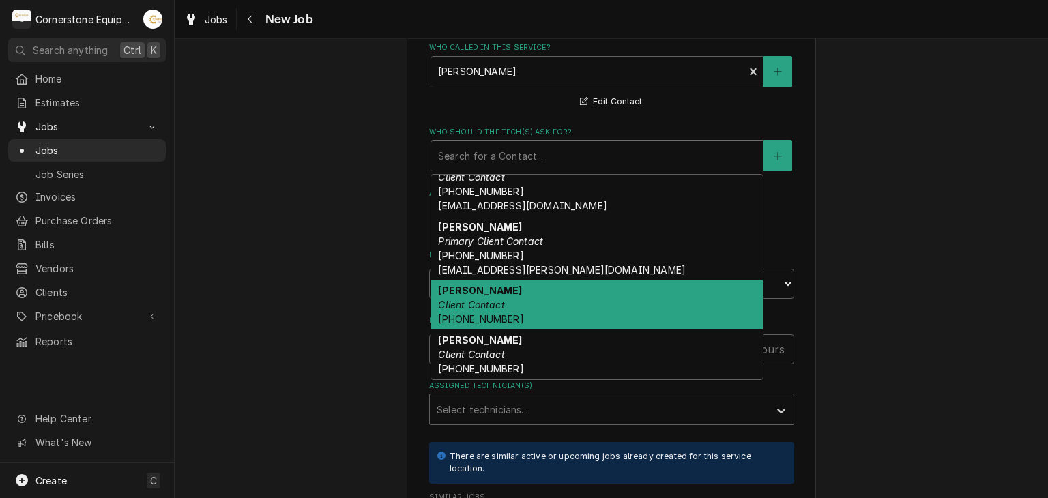
scroll to position [0, 0]
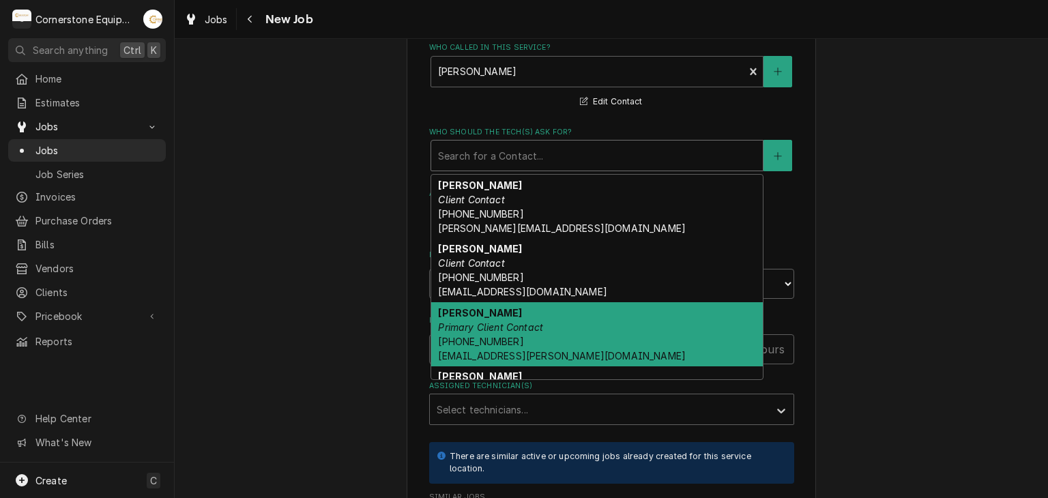
click at [542, 317] on div "Ashton Vazquez Primary Client Contact (346) 249-1763 ashton.vazquez@us.stores.m…" at bounding box center [596, 334] width 331 height 64
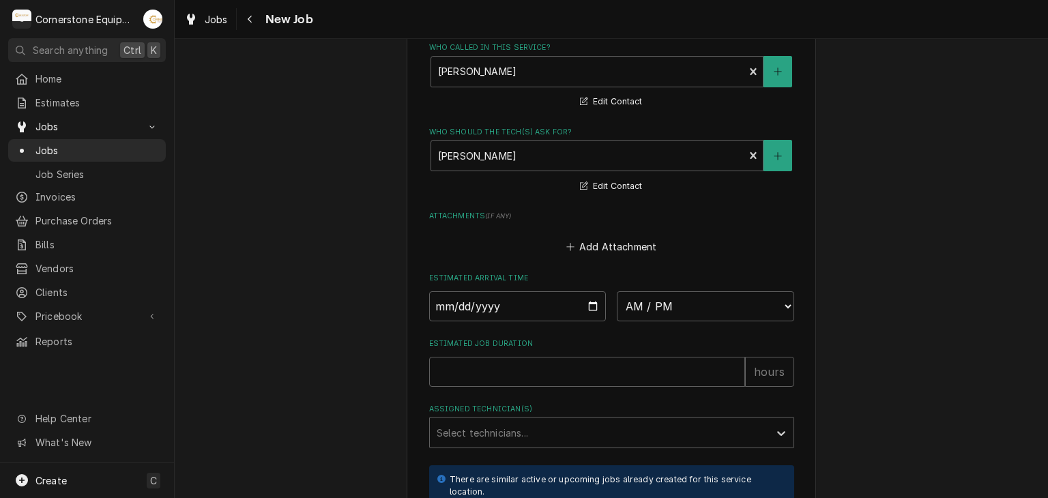
drag, startPoint x: 286, startPoint y: 181, endPoint x: 361, endPoint y: 206, distance: 78.3
click at [578, 238] on button "Add Attachment" at bounding box center [610, 246] width 95 height 19
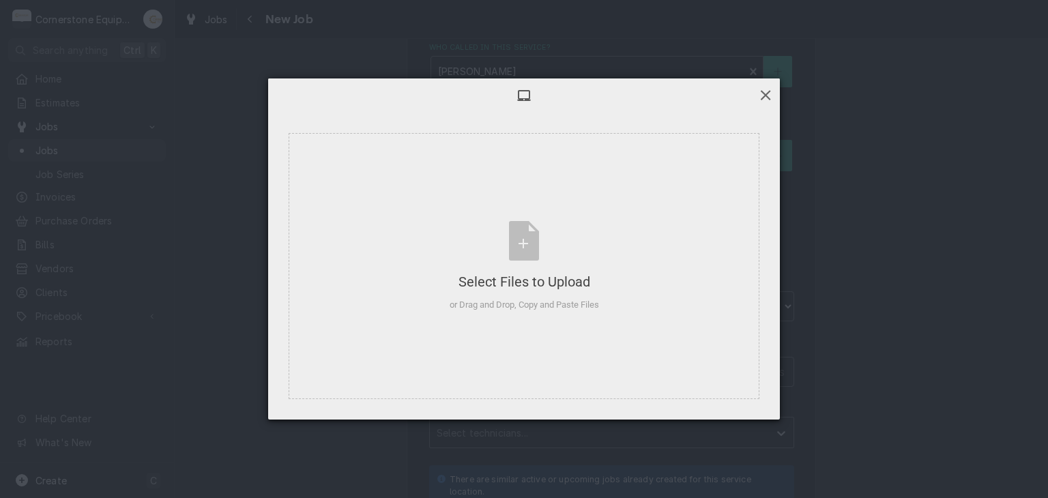
click at [765, 99] on span at bounding box center [765, 94] width 15 height 15
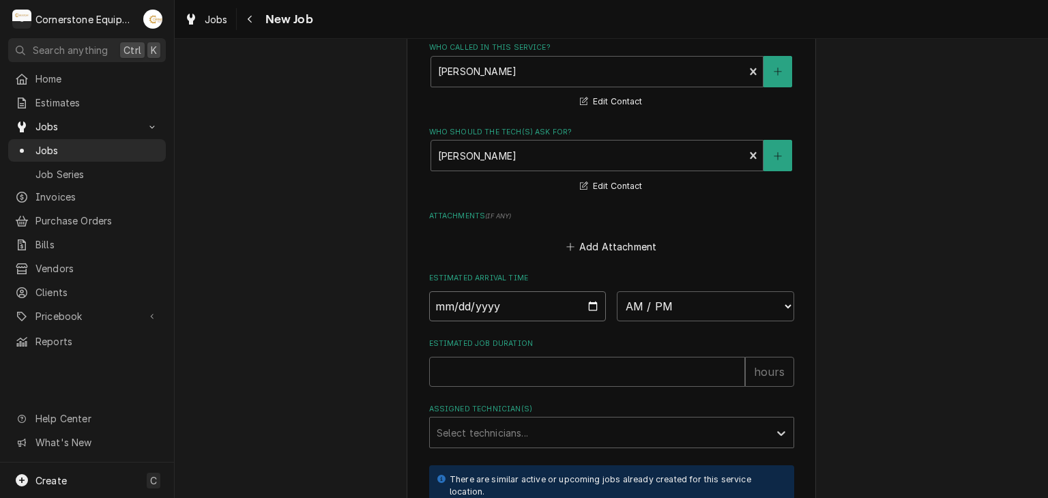
click at [516, 303] on input "Date" at bounding box center [517, 306] width 177 height 30
click at [599, 299] on input "Date" at bounding box center [517, 306] width 177 height 30
click at [581, 298] on input "Date" at bounding box center [517, 306] width 177 height 30
click at [632, 298] on select "AM / PM 6:00 AM 6:15 AM 6:30 AM 6:45 AM 7:00 AM 7:15 AM 7:30 AM 7:45 AM 8:00 AM…" at bounding box center [705, 306] width 177 height 30
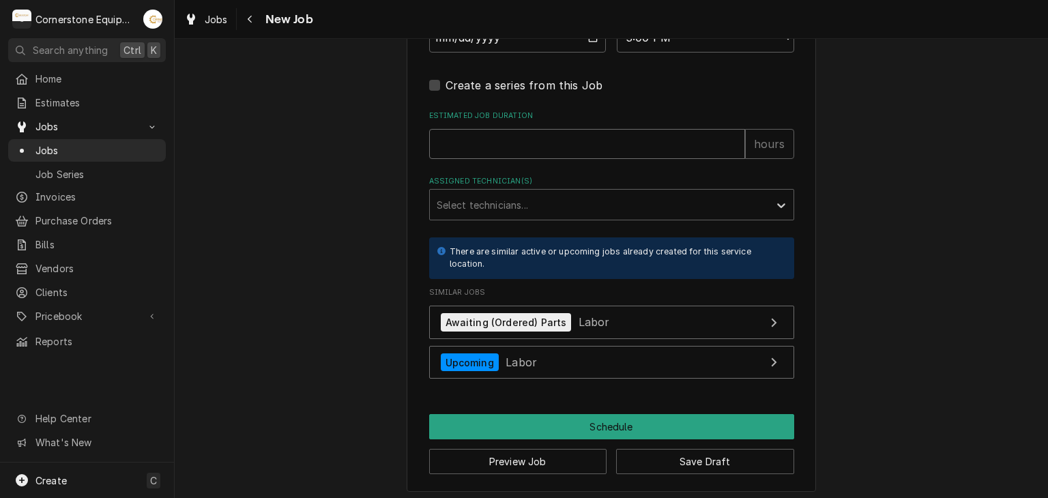
click at [673, 147] on input "Estimated Job Duration" at bounding box center [587, 144] width 316 height 30
drag, startPoint x: 765, startPoint y: 218, endPoint x: 769, endPoint y: 207, distance: 11.9
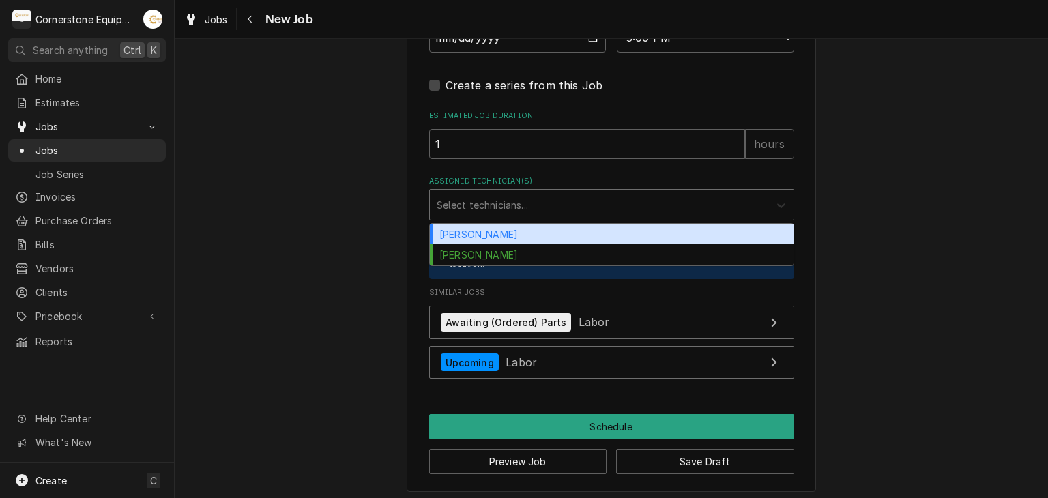
click at [774, 203] on icon "Assigned Technician(s)" at bounding box center [781, 205] width 14 height 14
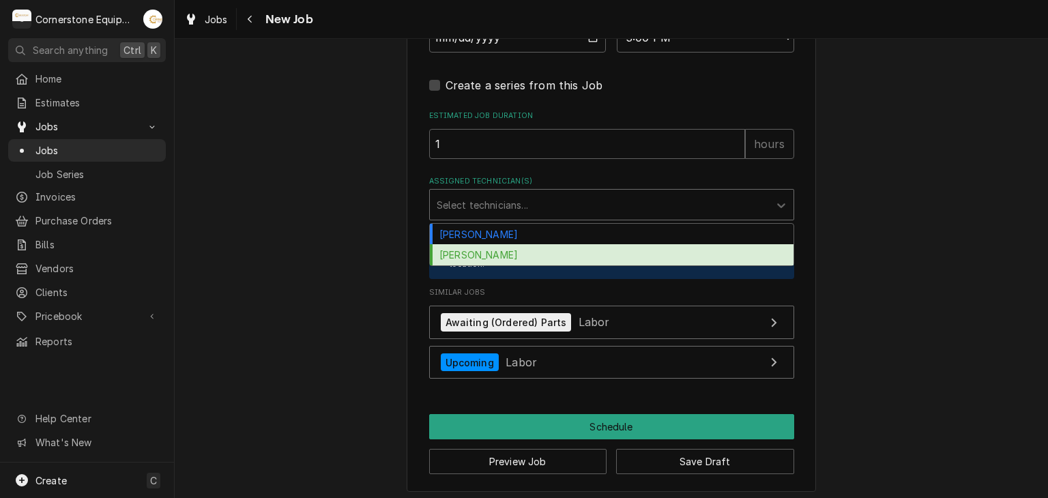
click at [551, 254] on div "Matthew Pennington" at bounding box center [612, 254] width 364 height 21
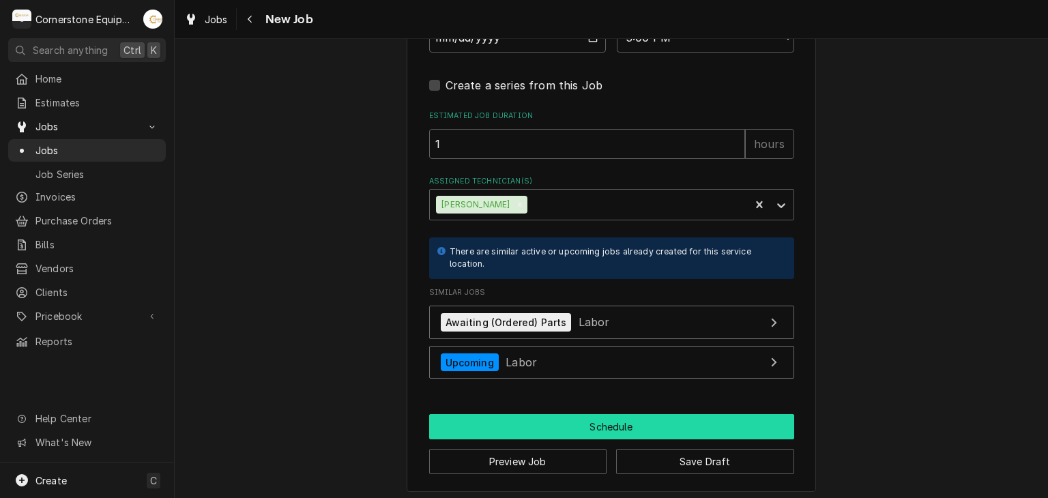
click at [717, 426] on button "Schedule" at bounding box center [611, 426] width 365 height 25
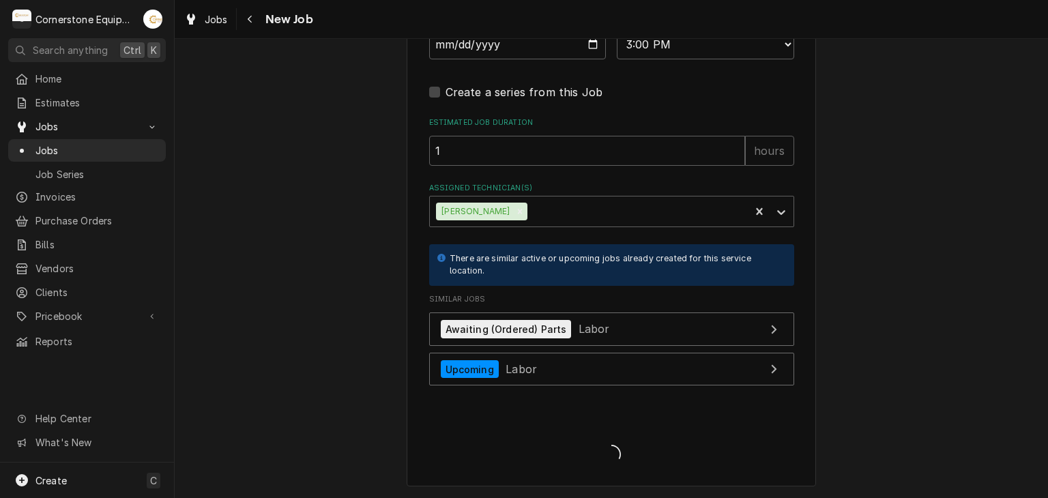
scroll to position [1348, 0]
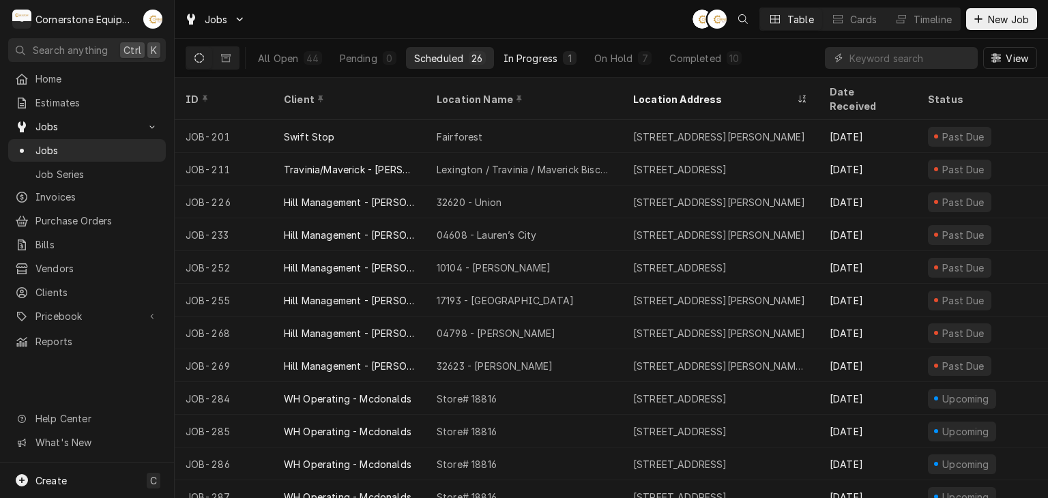
click at [568, 58] on div "1" at bounding box center [569, 58] width 8 height 14
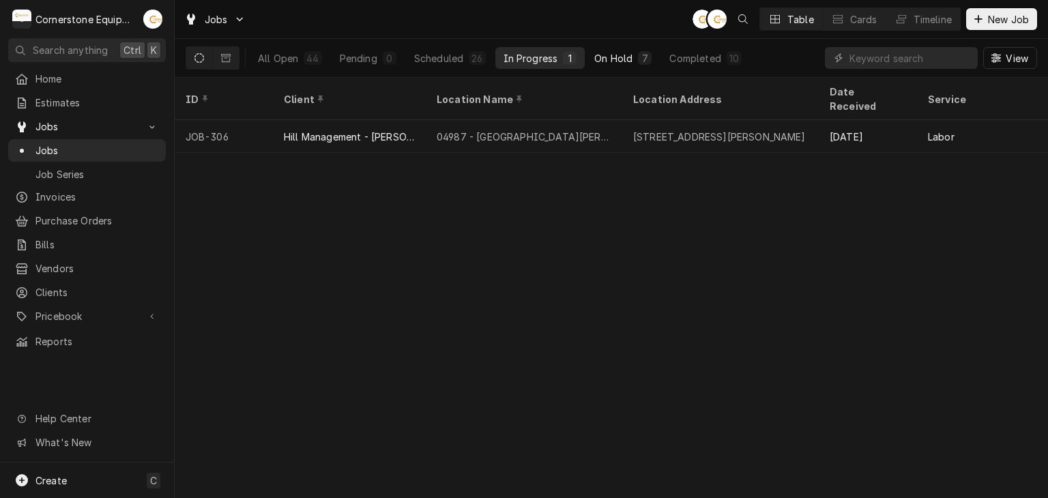
click at [617, 50] on button "On Hold 7" at bounding box center [623, 58] width 74 height 22
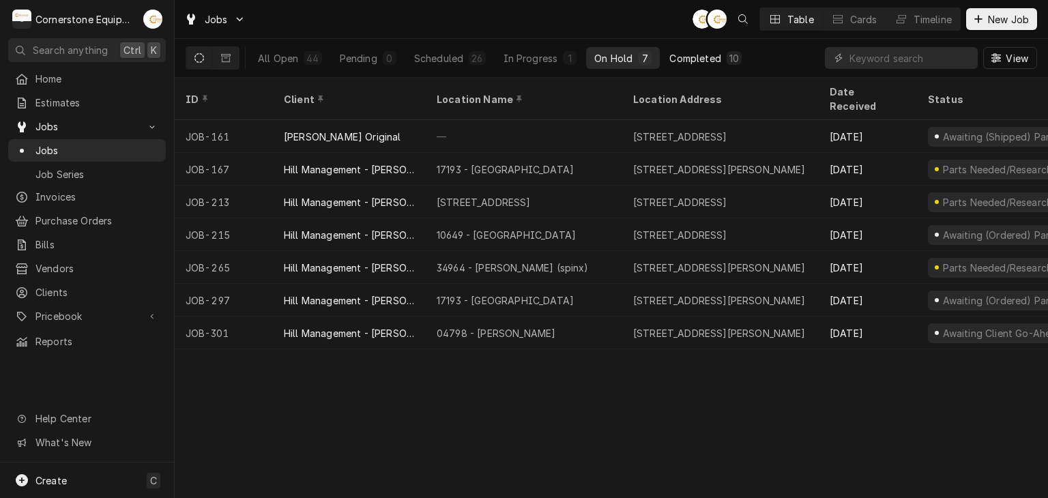
click at [690, 48] on button "Completed 10" at bounding box center [705, 58] width 89 height 22
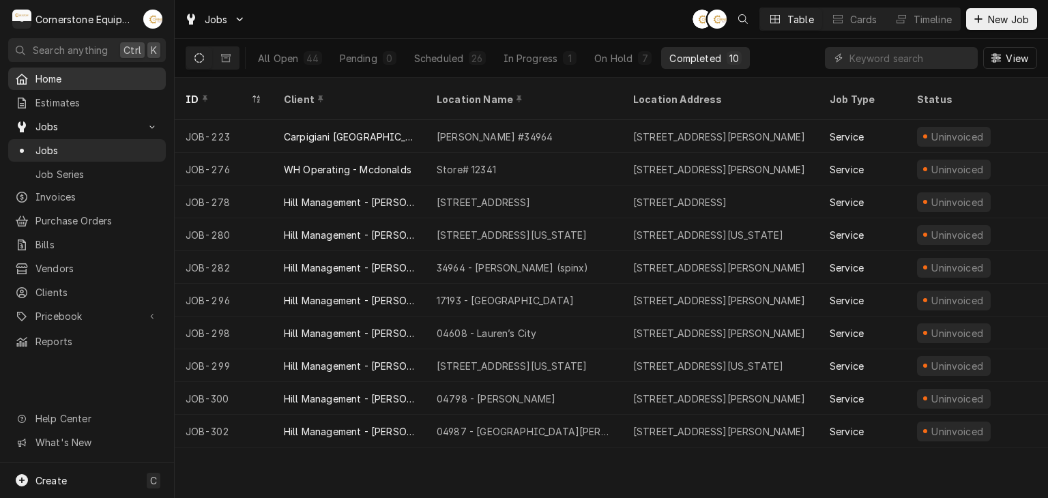
click at [50, 83] on span "Home" at bounding box center [96, 79] width 123 height 14
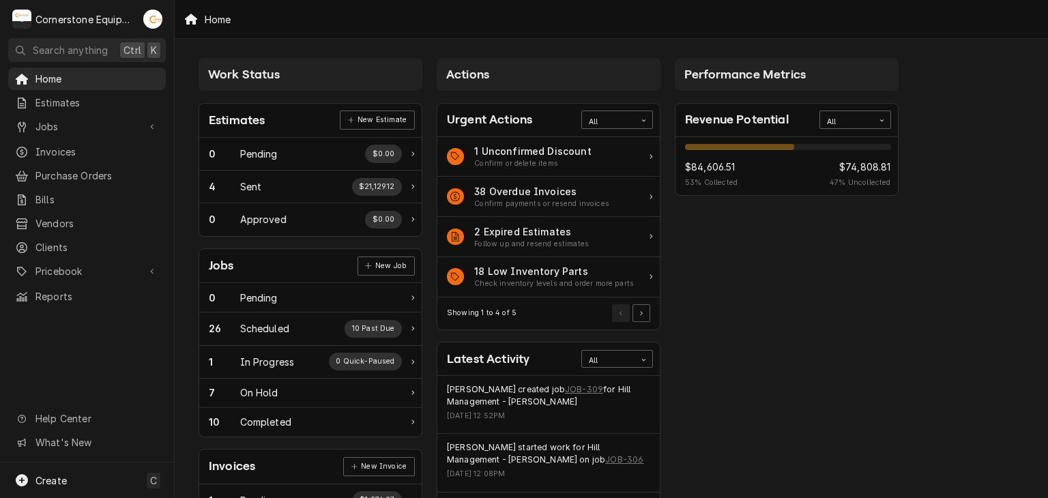
scroll to position [273, 0]
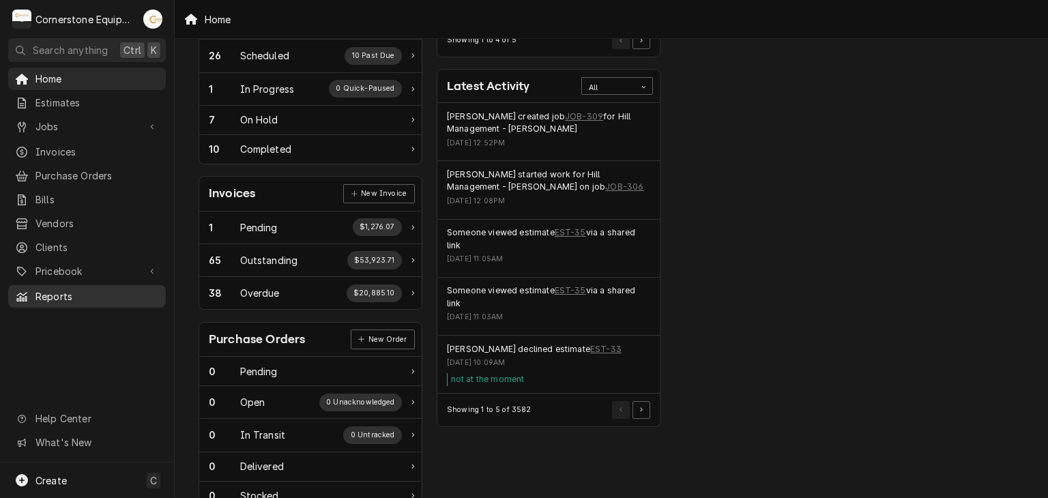
click at [81, 293] on span "Reports" at bounding box center [96, 296] width 123 height 14
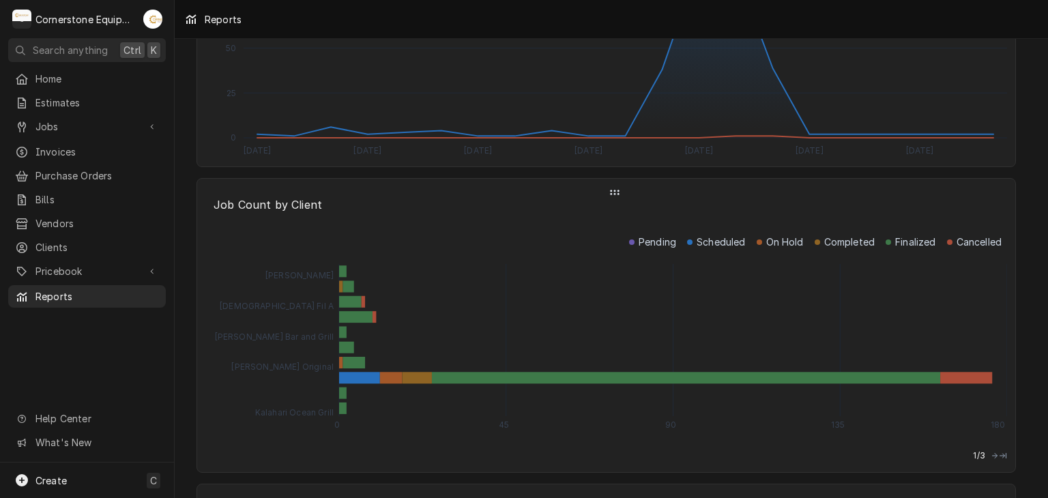
scroll to position [2143, 0]
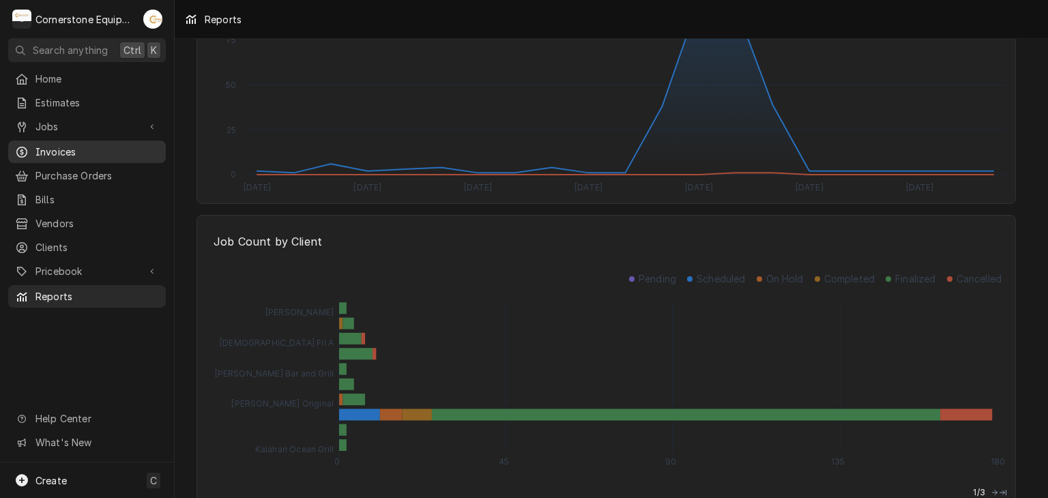
click at [68, 151] on span "Invoices" at bounding box center [96, 152] width 123 height 14
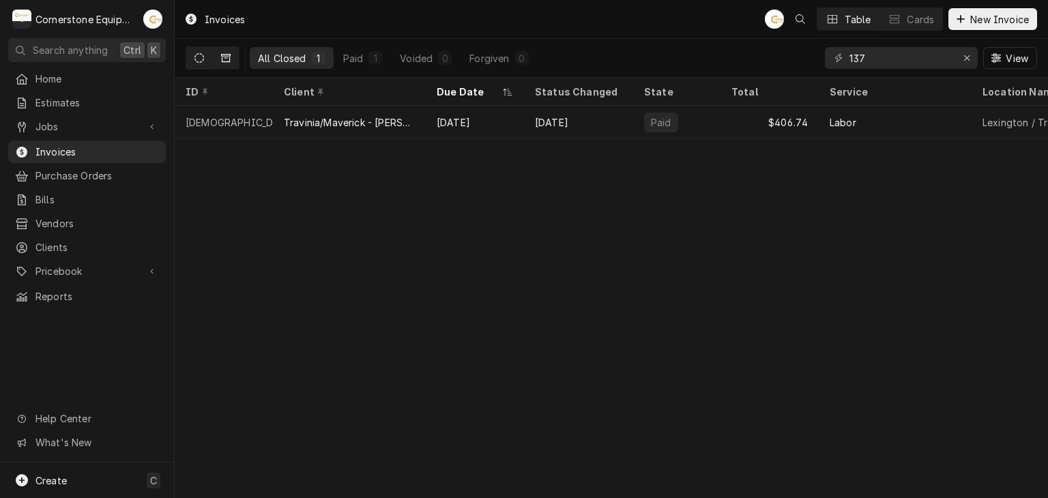
click at [207, 57] on button "Dynamic Content Wrapper" at bounding box center [199, 58] width 26 height 22
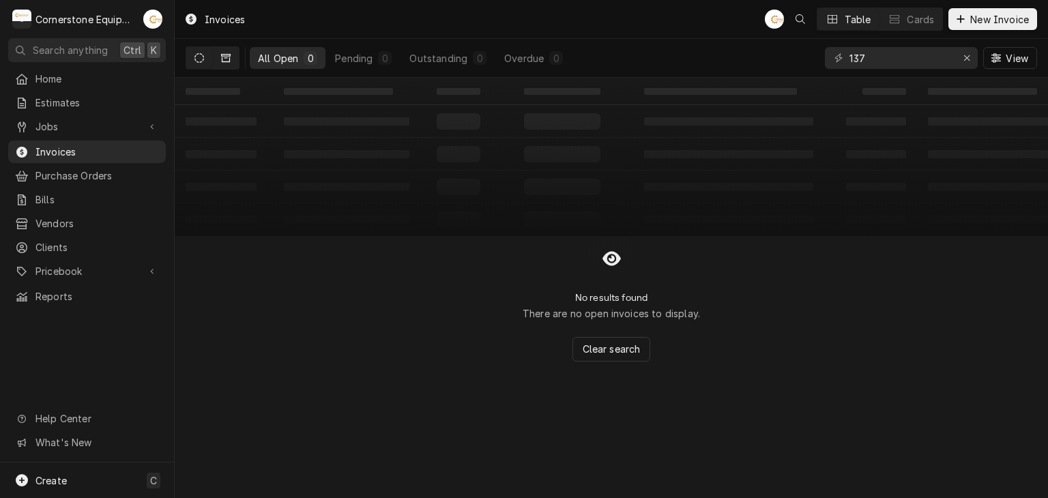
click at [235, 59] on button "Dynamic Content Wrapper" at bounding box center [226, 58] width 26 height 22
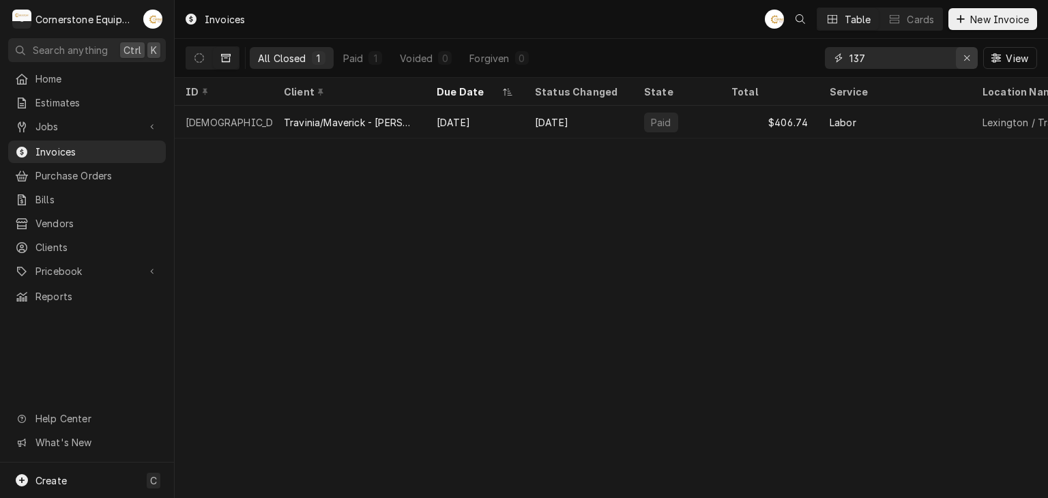
click at [965, 58] on icon "Erase input" at bounding box center [966, 57] width 5 height 5
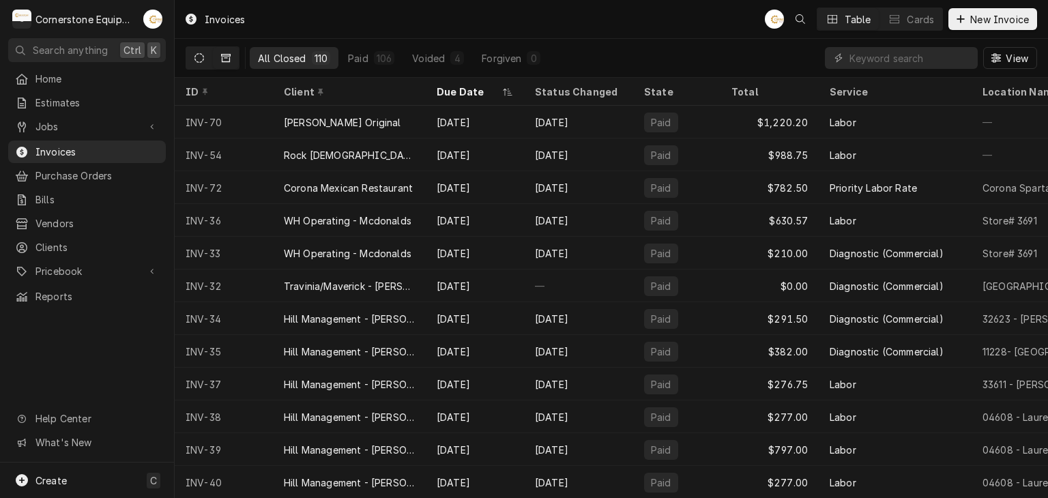
click at [210, 59] on button "Dynamic Content Wrapper" at bounding box center [199, 58] width 26 height 22
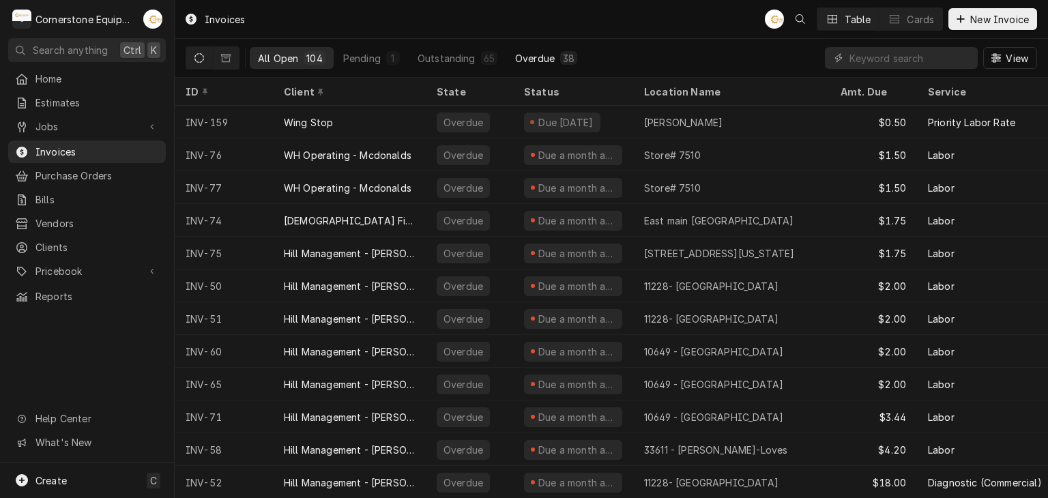
click at [563, 58] on div "38" at bounding box center [569, 58] width 12 height 14
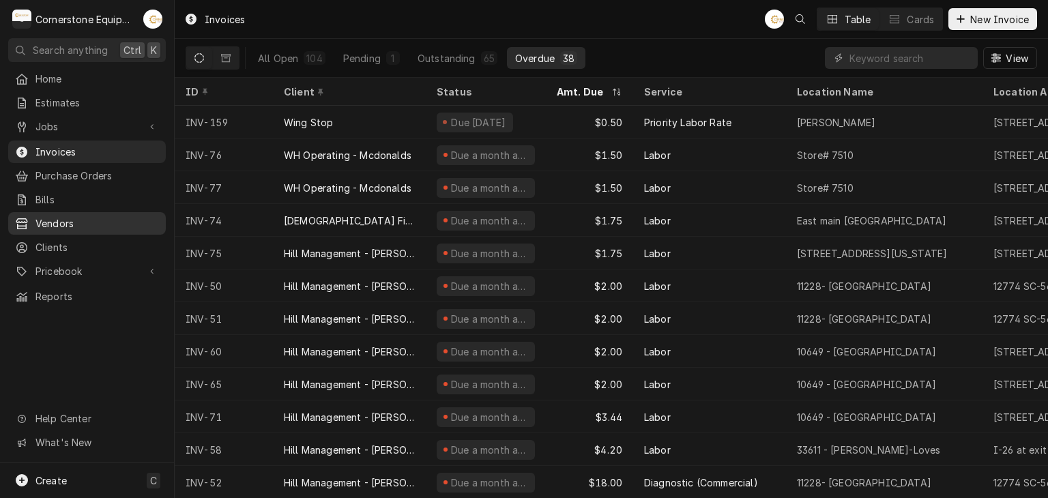
click at [98, 216] on span "Vendors" at bounding box center [96, 223] width 123 height 14
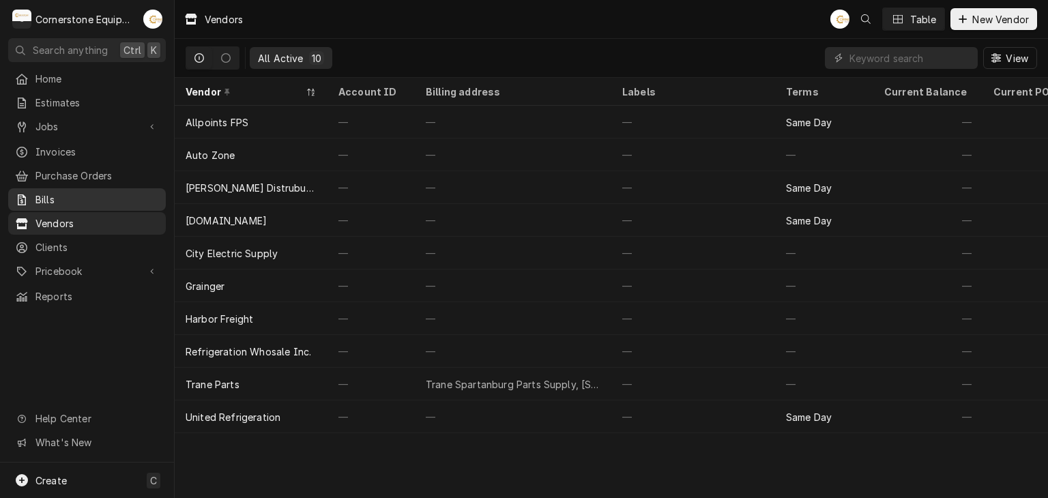
click at [69, 192] on span "Bills" at bounding box center [96, 199] width 123 height 14
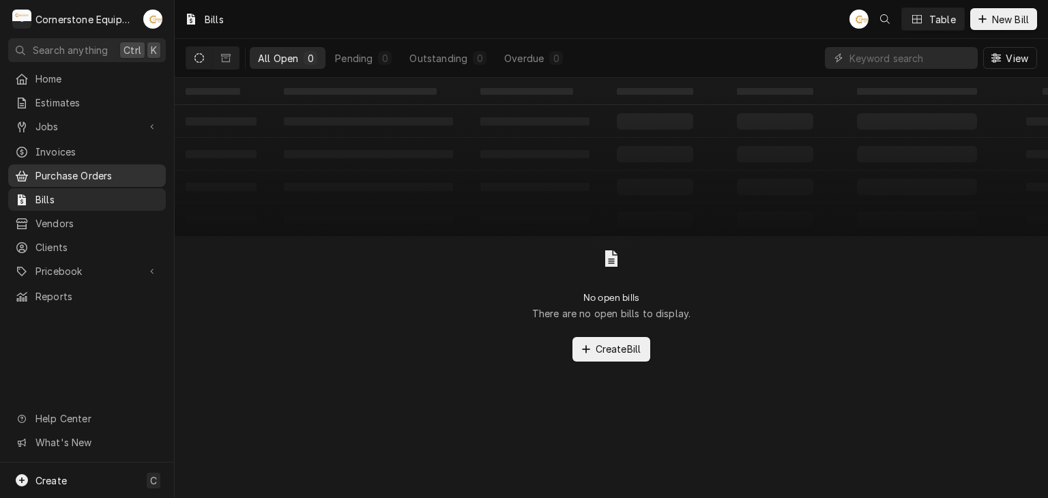
click at [100, 168] on span "Purchase Orders" at bounding box center [96, 175] width 123 height 14
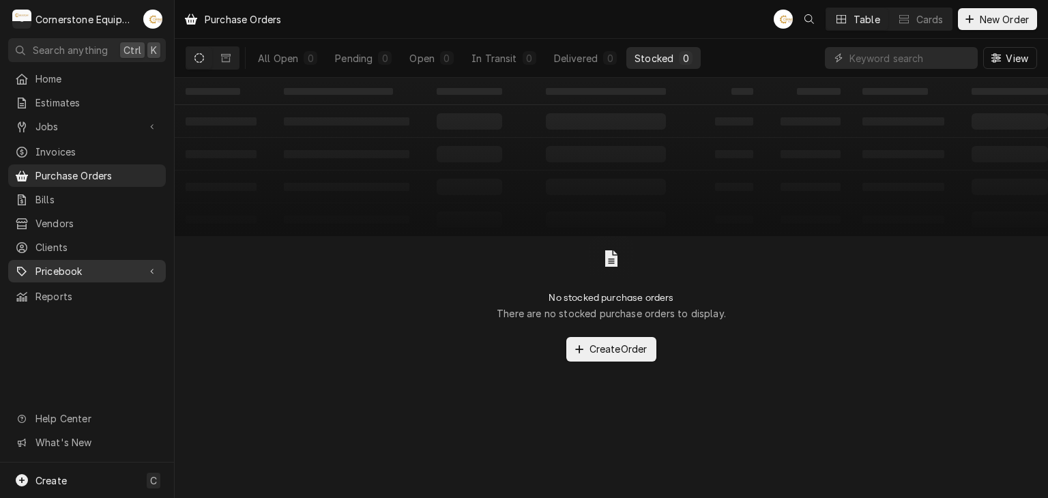
click at [113, 264] on span "Pricebook" at bounding box center [86, 271] width 103 height 14
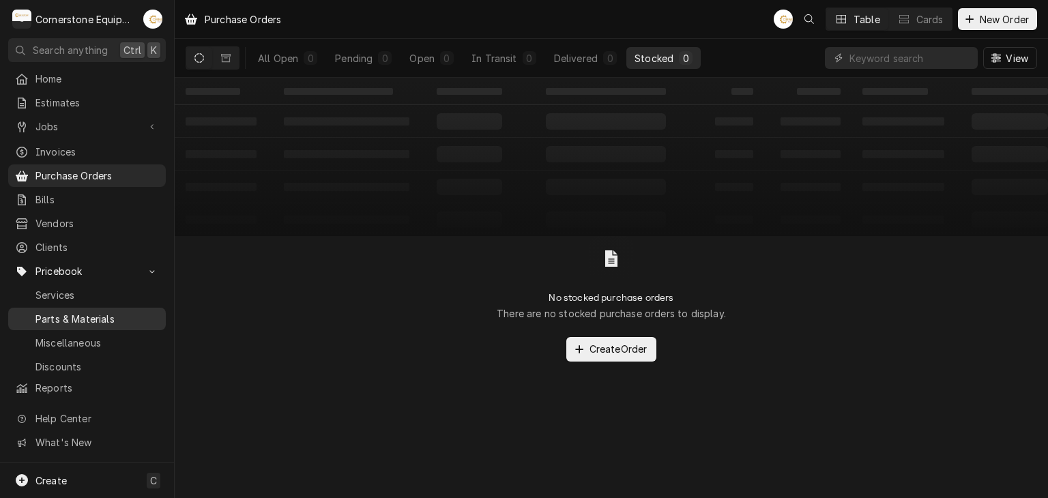
click at [94, 312] on span "Parts & Materials" at bounding box center [96, 319] width 123 height 14
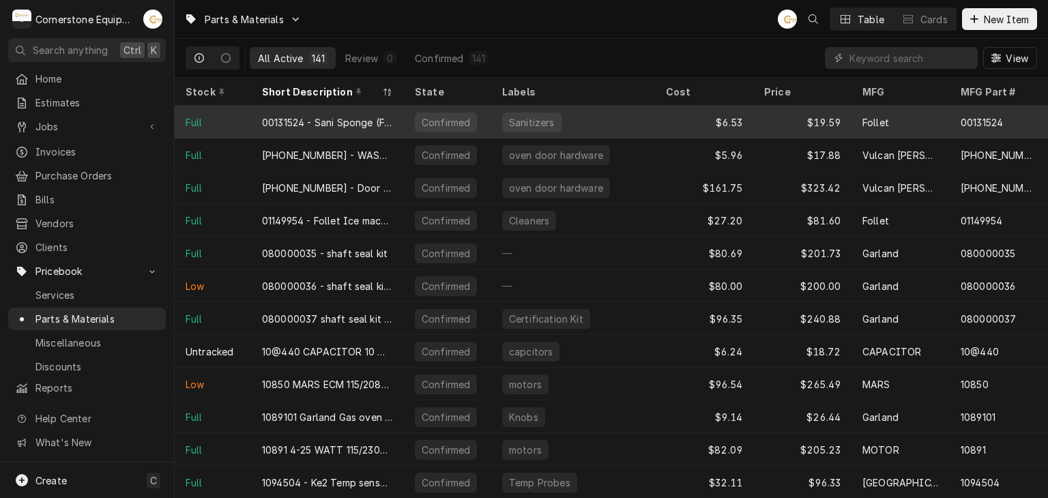
click at [614, 125] on div "Sanitizers" at bounding box center [573, 122] width 164 height 33
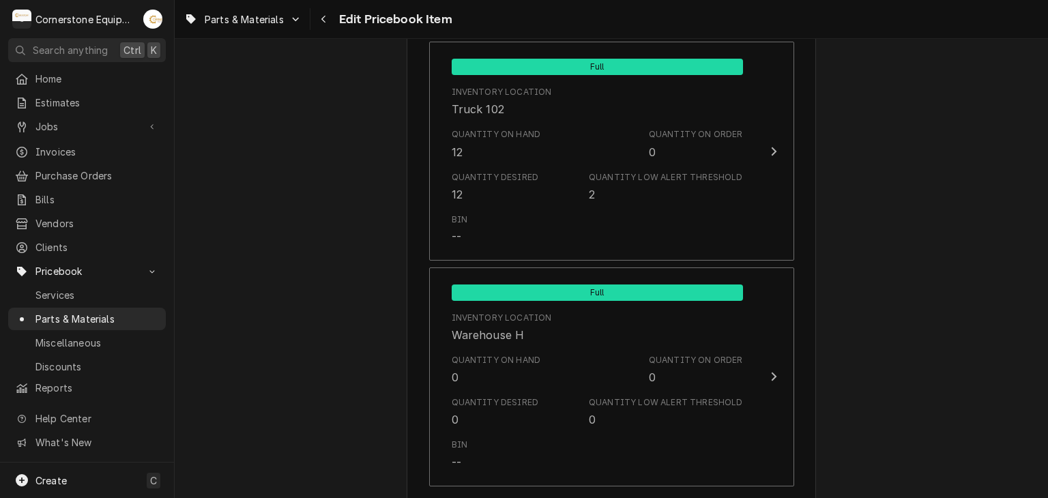
scroll to position [1258, 0]
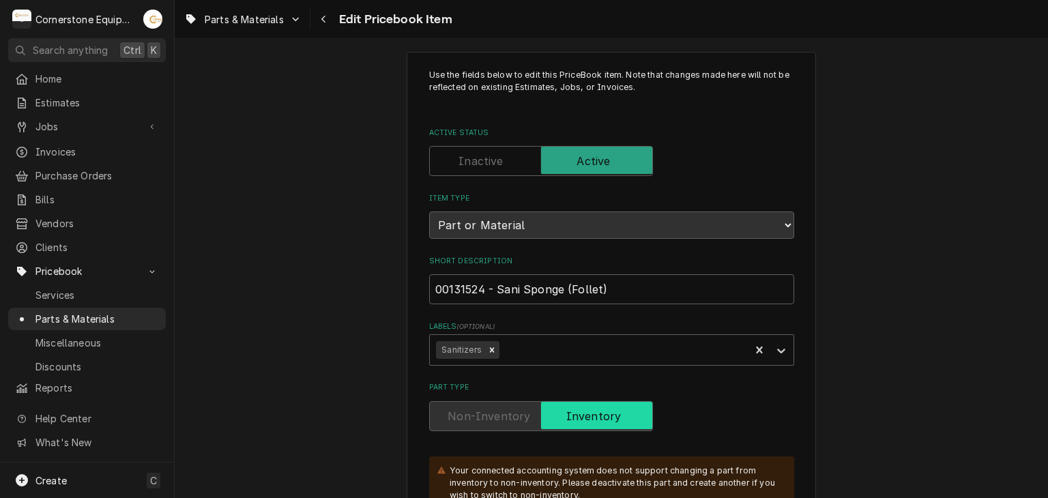
scroll to position [0, 0]
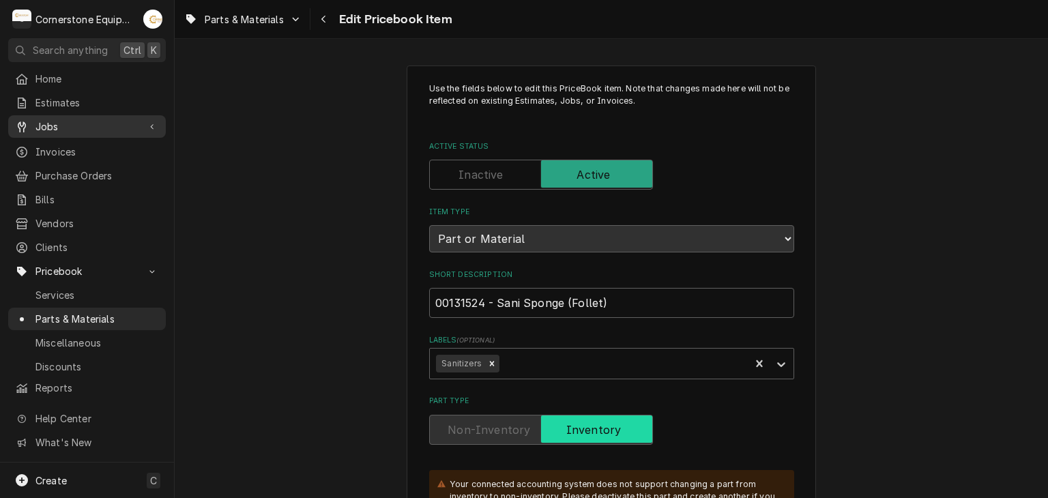
click at [117, 125] on span "Jobs" at bounding box center [86, 126] width 103 height 14
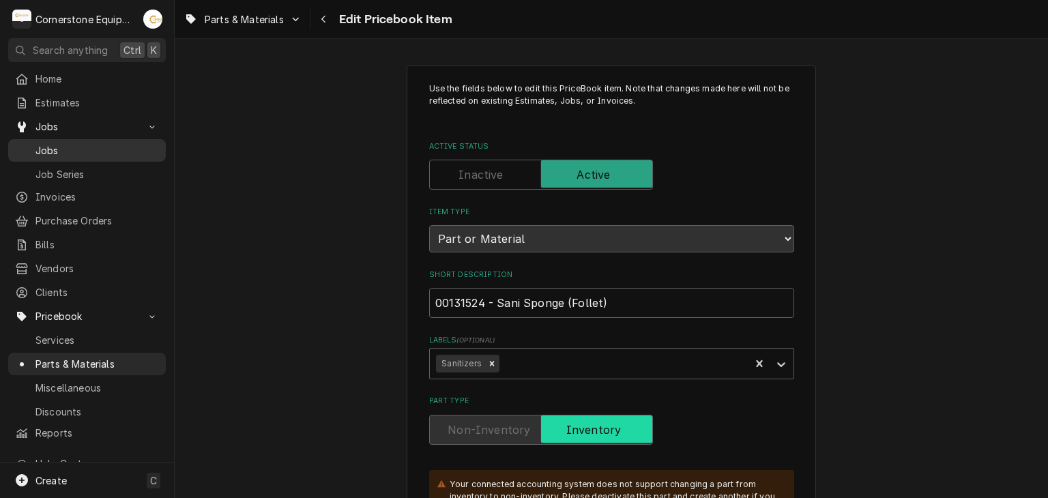
click at [84, 143] on span "Jobs" at bounding box center [96, 150] width 123 height 14
